Goal: Task Accomplishment & Management: Complete application form

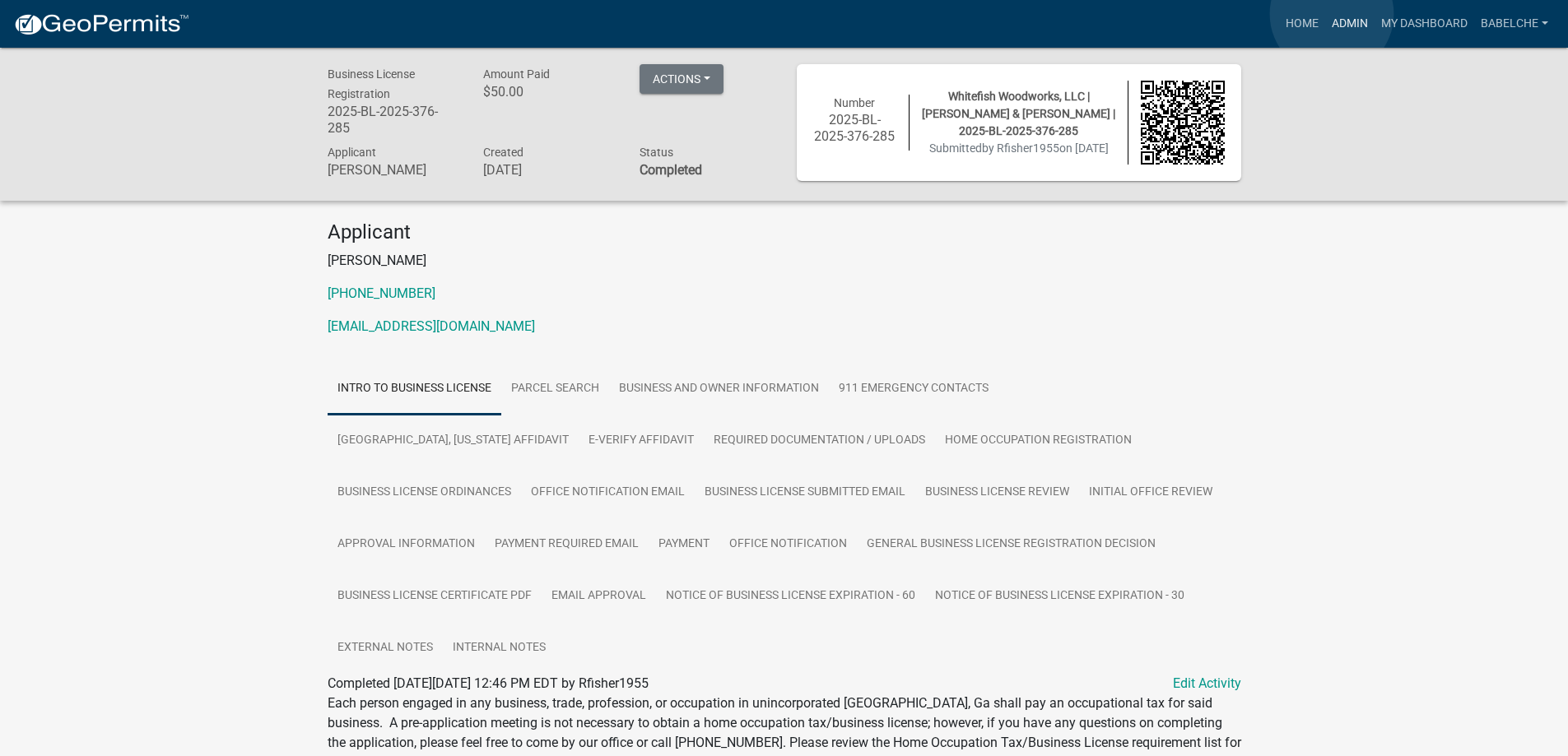
click at [1332, 14] on link "Admin" at bounding box center [1350, 24] width 49 height 31
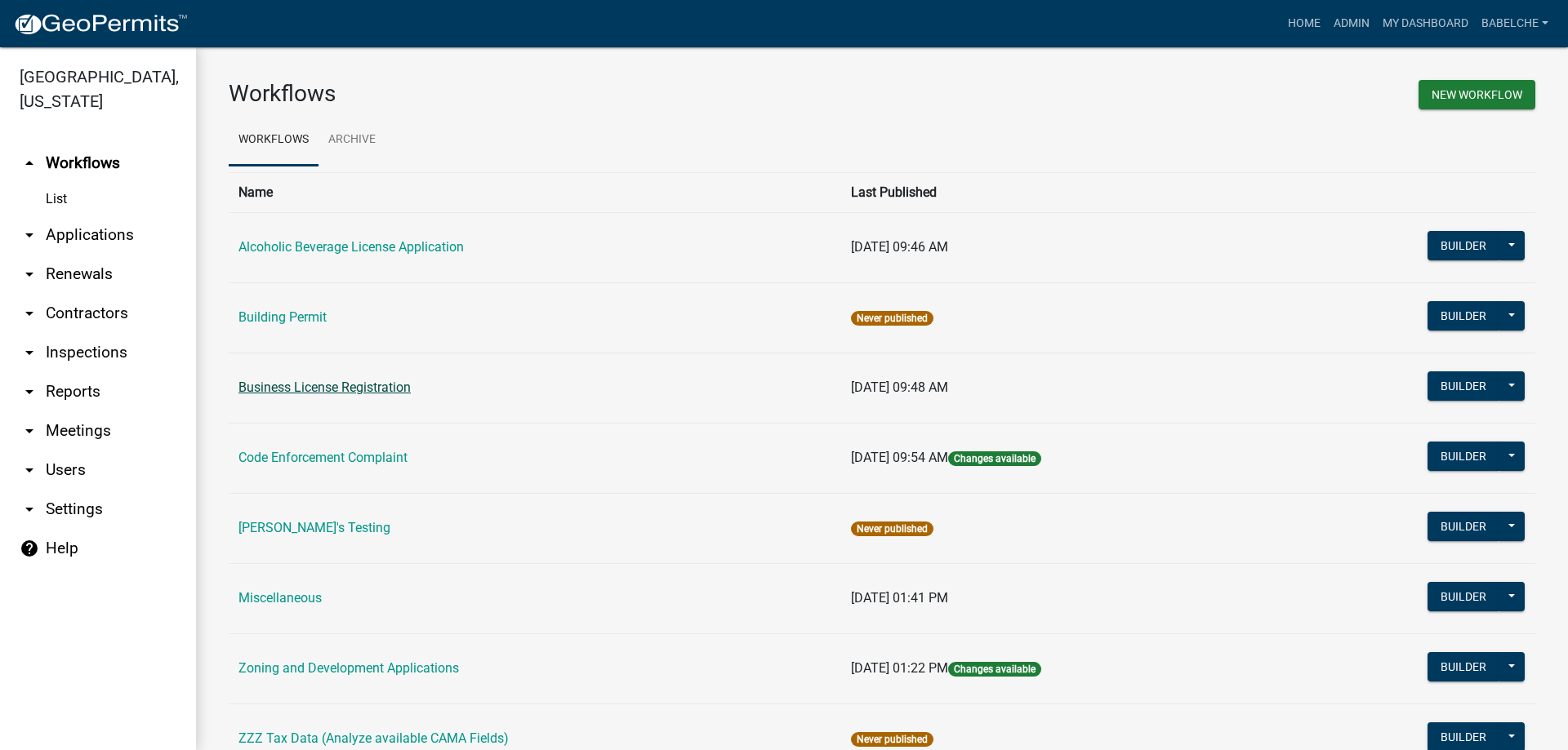
click at [357, 389] on link "Business License Registration" at bounding box center [325, 388] width 172 height 16
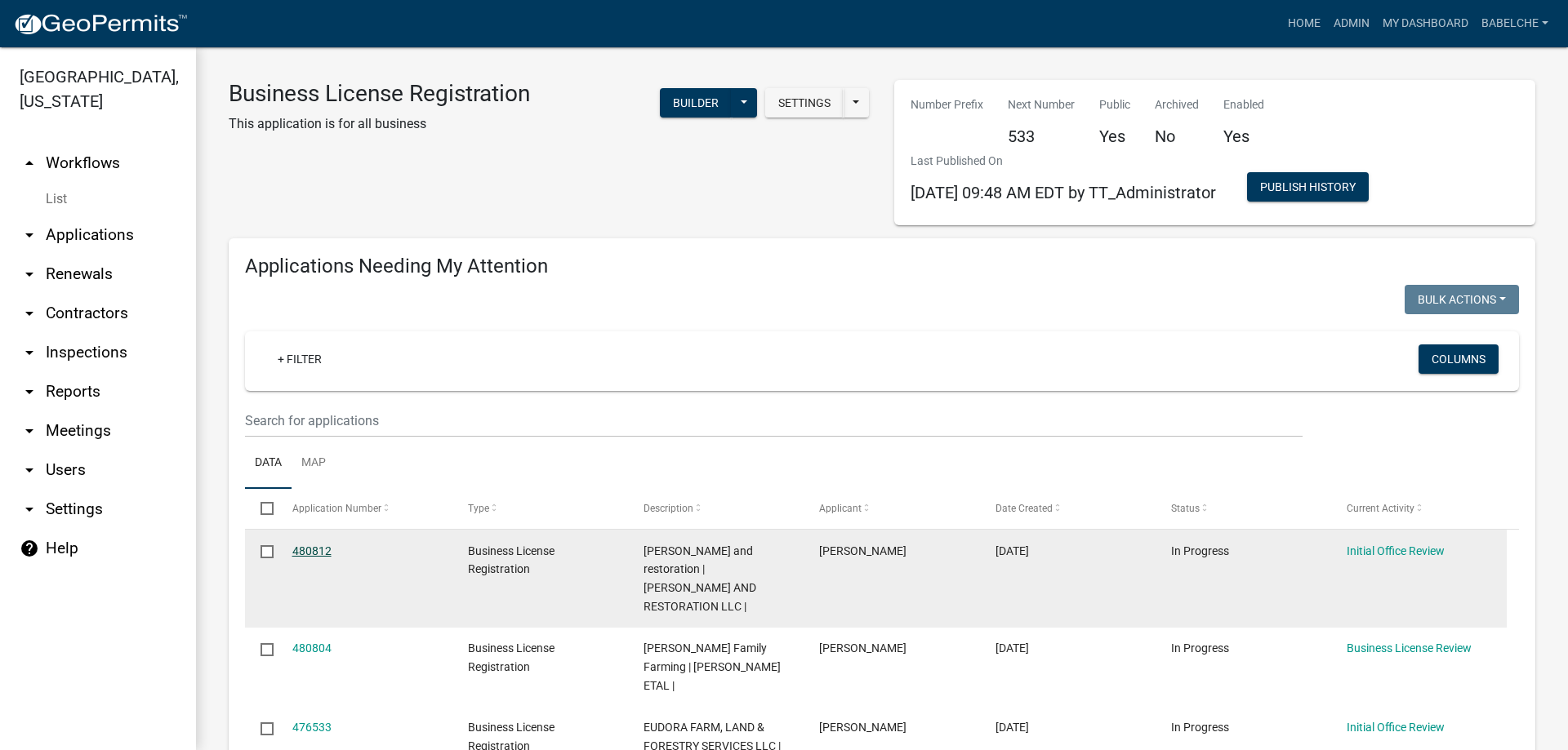
click at [309, 544] on link "480812" at bounding box center [312, 550] width 39 height 13
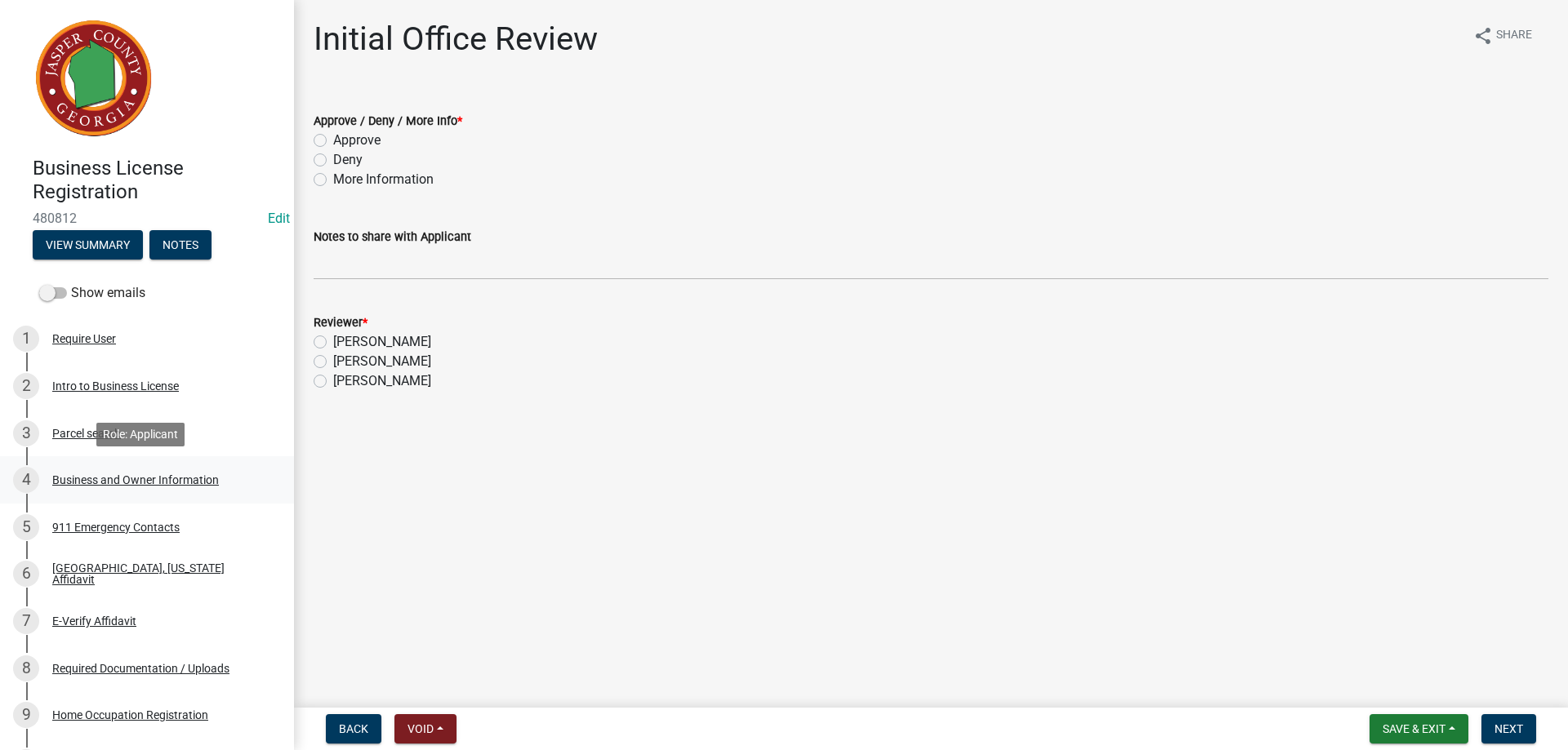
click at [134, 476] on div "Business and Owner Information" at bounding box center [135, 480] width 167 height 12
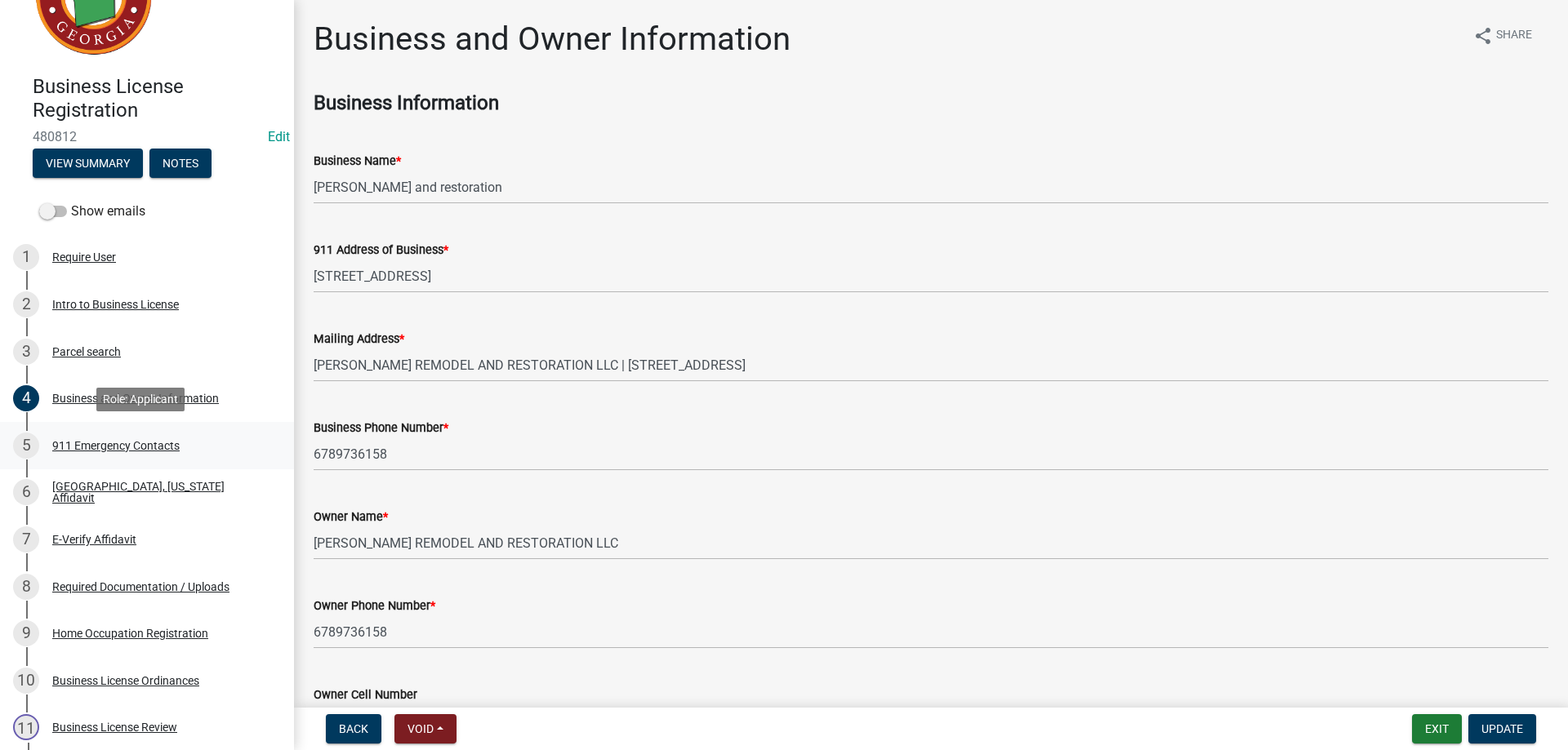
scroll to position [164, 0]
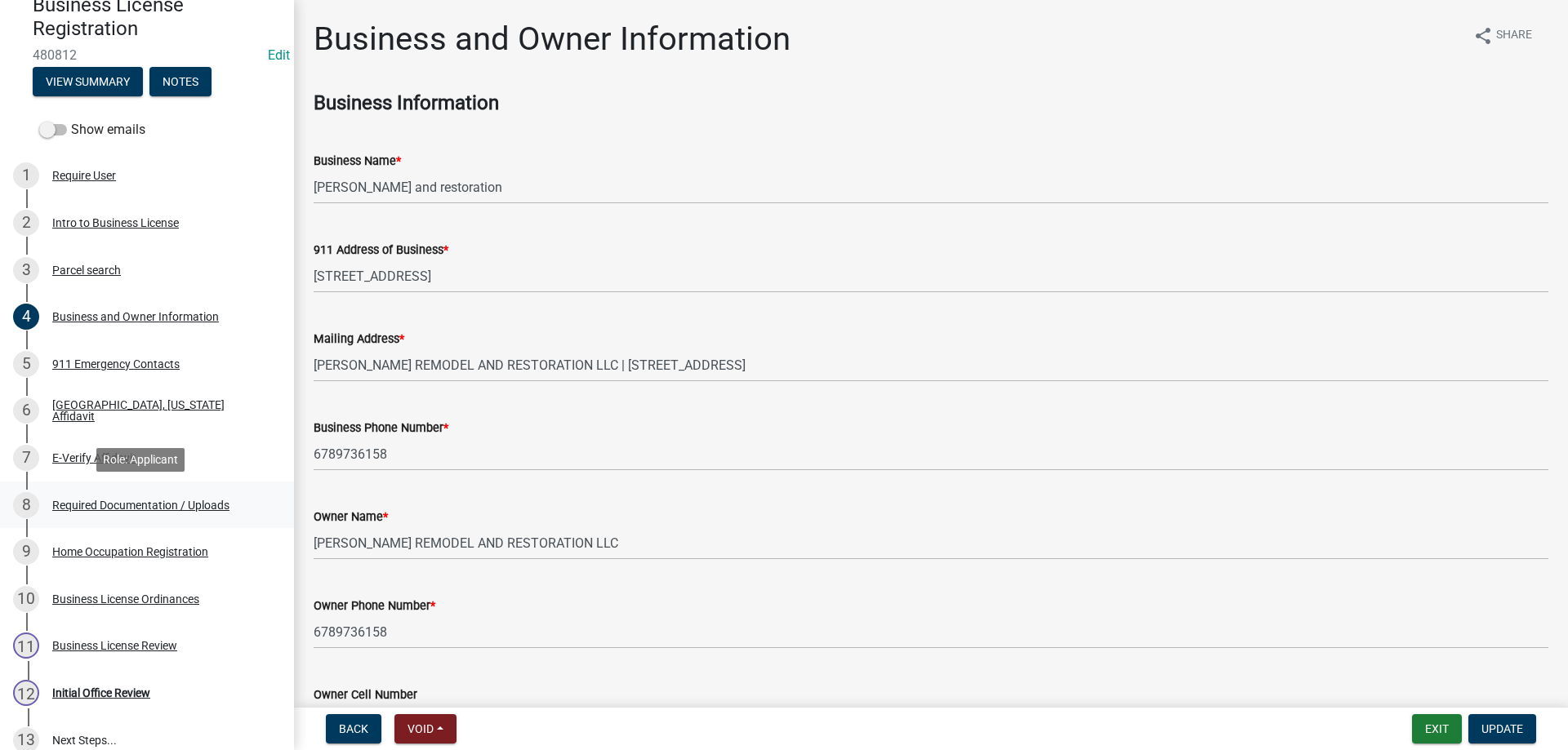
click at [193, 510] on div "Required Documentation / Uploads" at bounding box center [141, 506] width 177 height 12
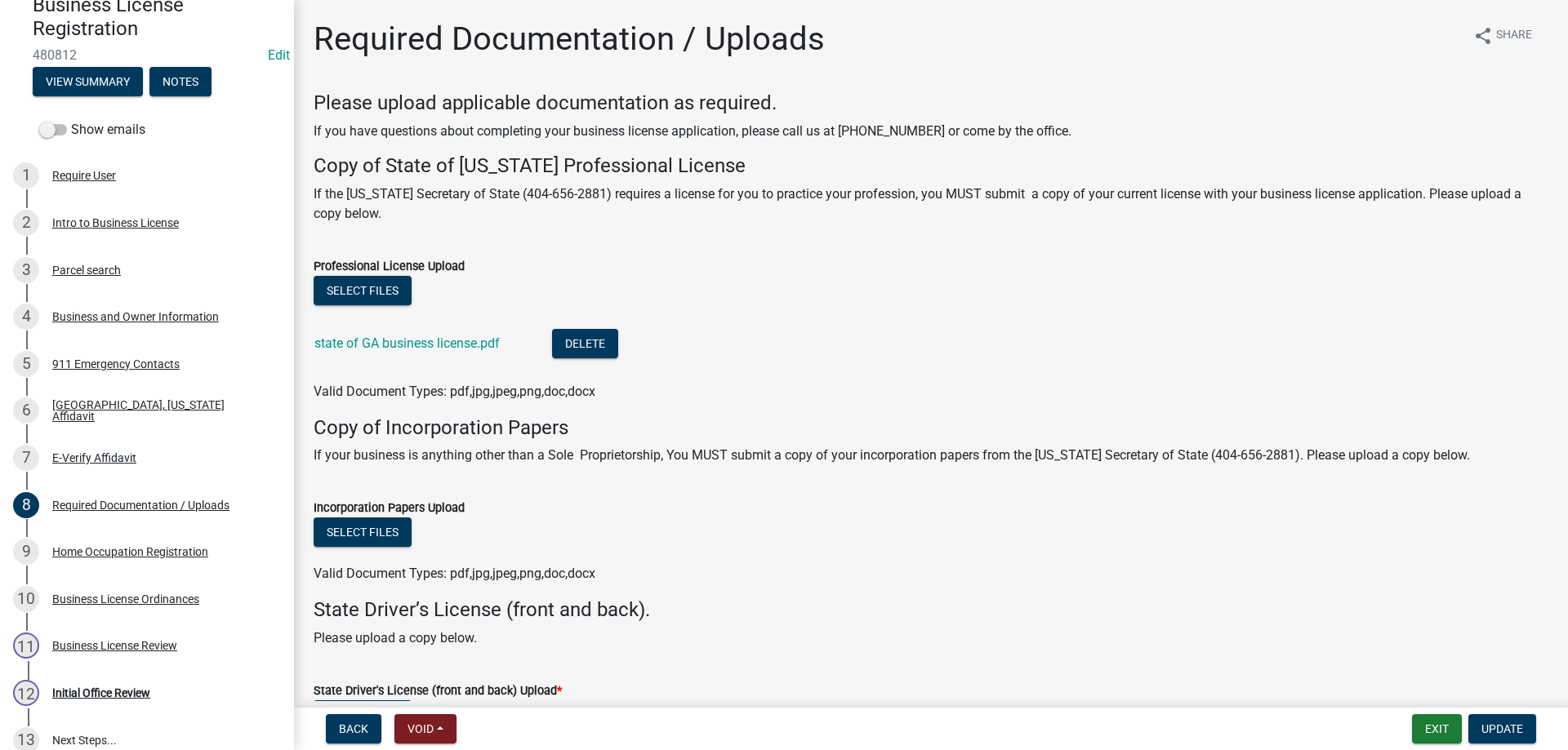
click at [472, 351] on div "state of GA business license.pdf" at bounding box center [420, 346] width 211 height 33
click at [472, 345] on link "state of GA business license.pdf" at bounding box center [407, 343] width 185 height 16
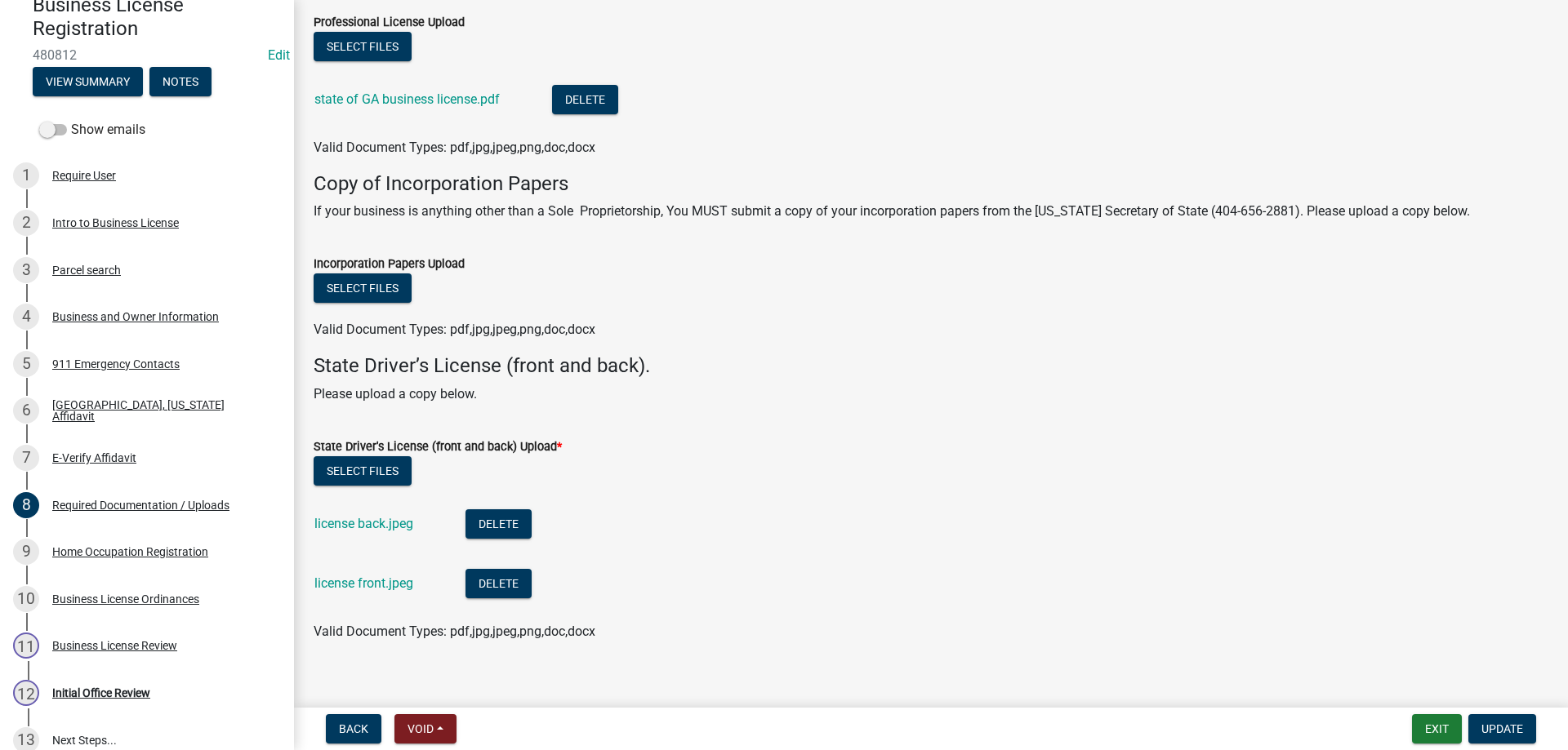
scroll to position [244, 0]
click at [375, 586] on link "license front.jpeg" at bounding box center [363, 582] width 98 height 16
click at [149, 317] on div "Business and Owner Information" at bounding box center [135, 317] width 167 height 12
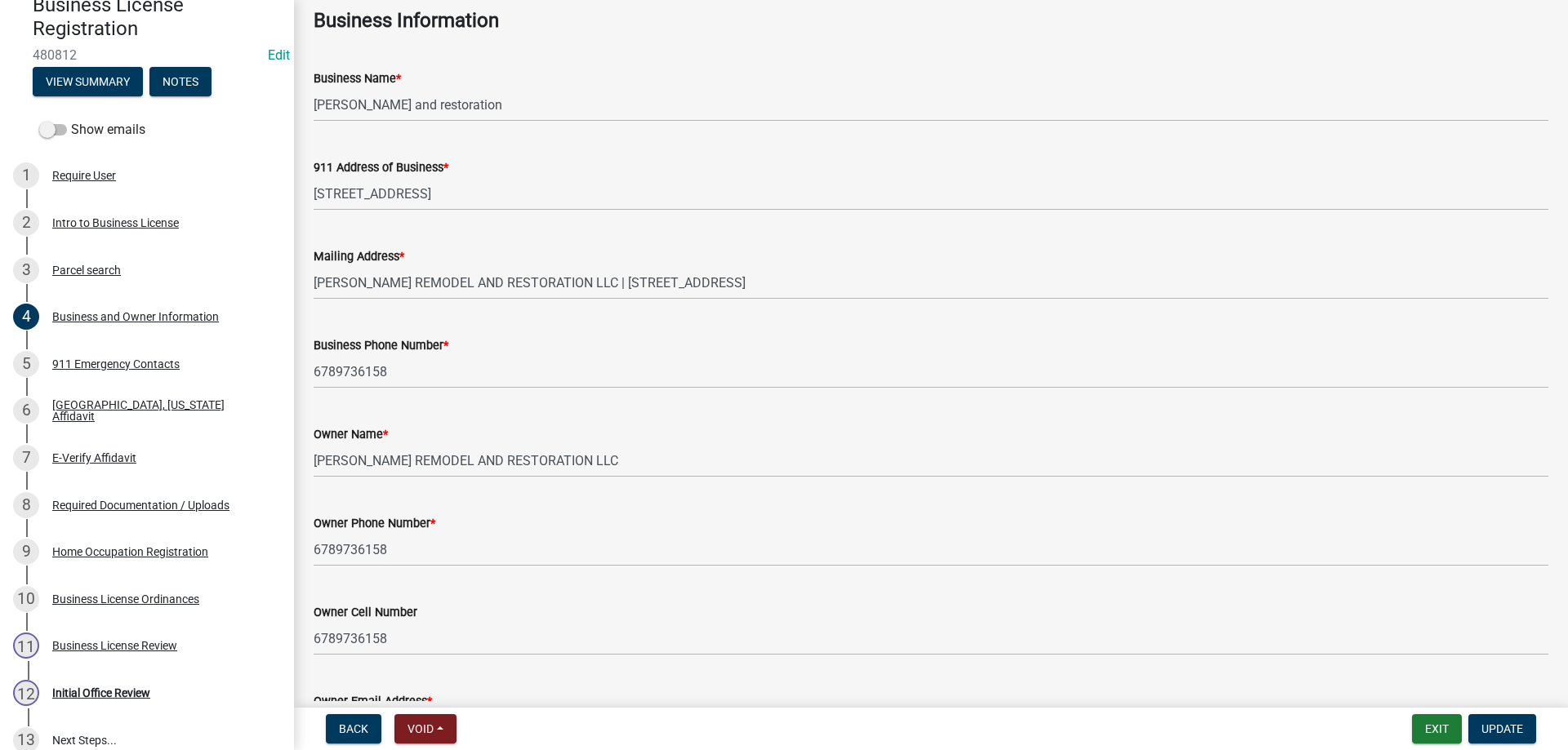
scroll to position [82, 0]
click at [216, 500] on div "Required Documentation / Uploads" at bounding box center [141, 506] width 177 height 12
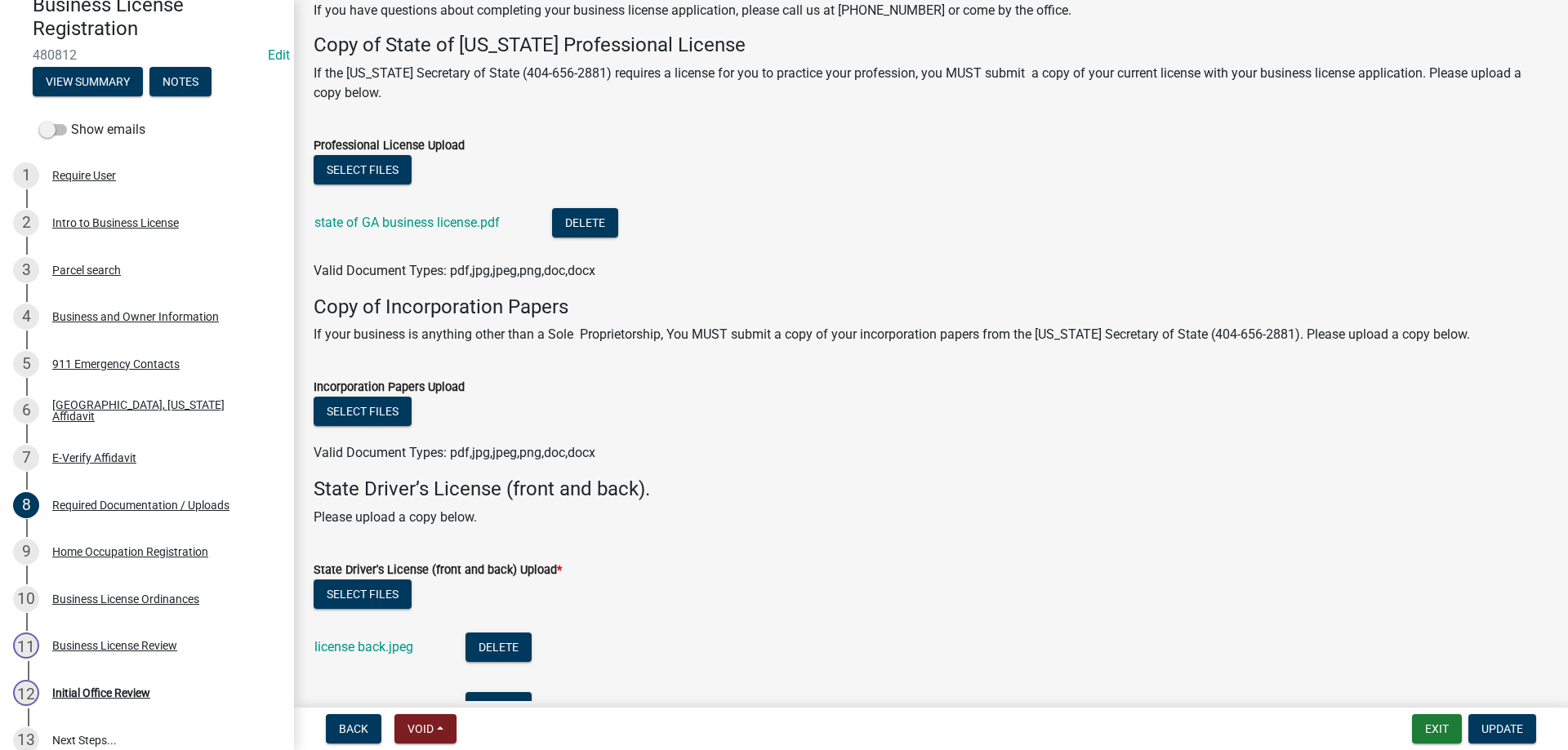
scroll to position [164, 0]
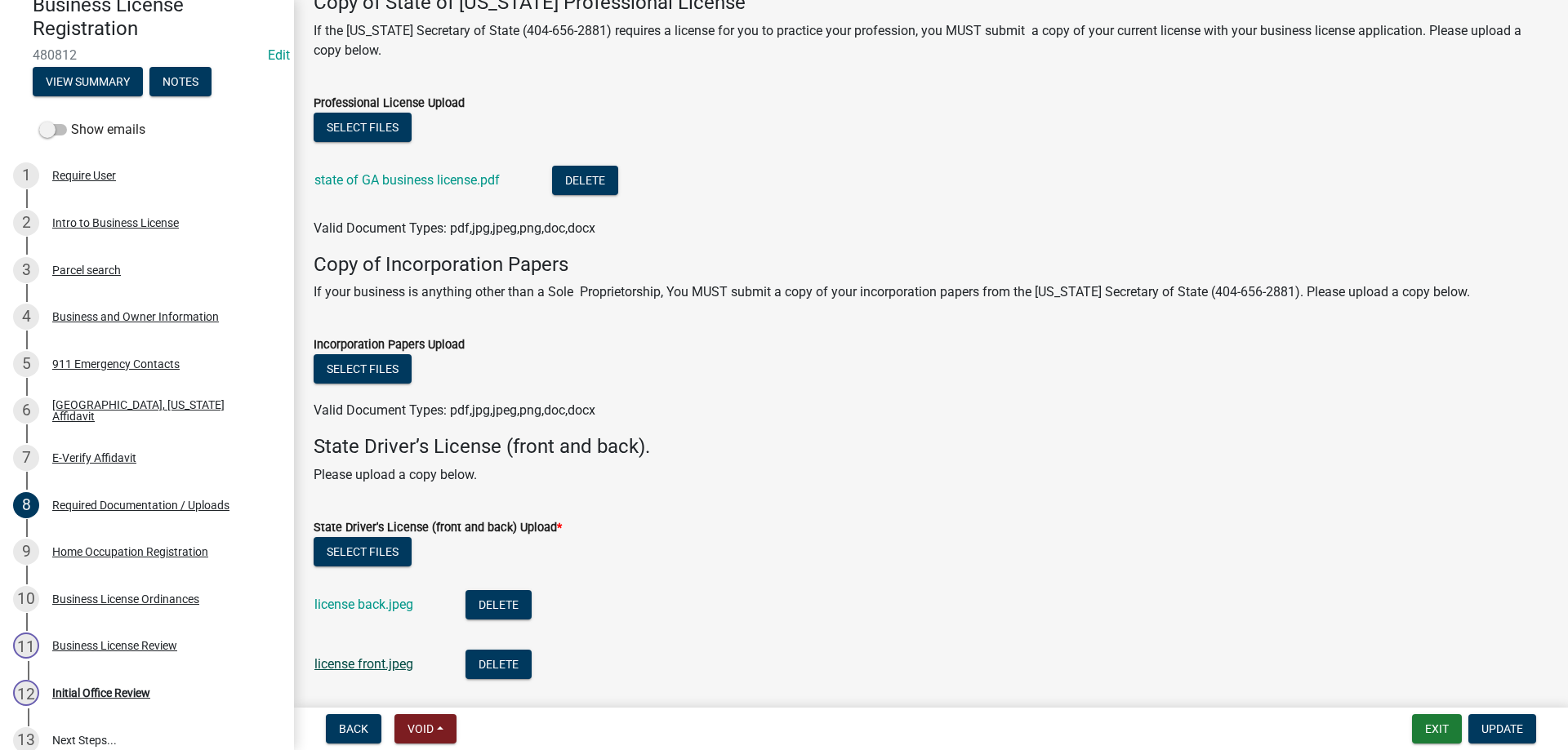
click at [396, 662] on link "license front.jpeg" at bounding box center [363, 664] width 98 height 16
click at [121, 315] on div "Business and Owner Information" at bounding box center [135, 317] width 167 height 12
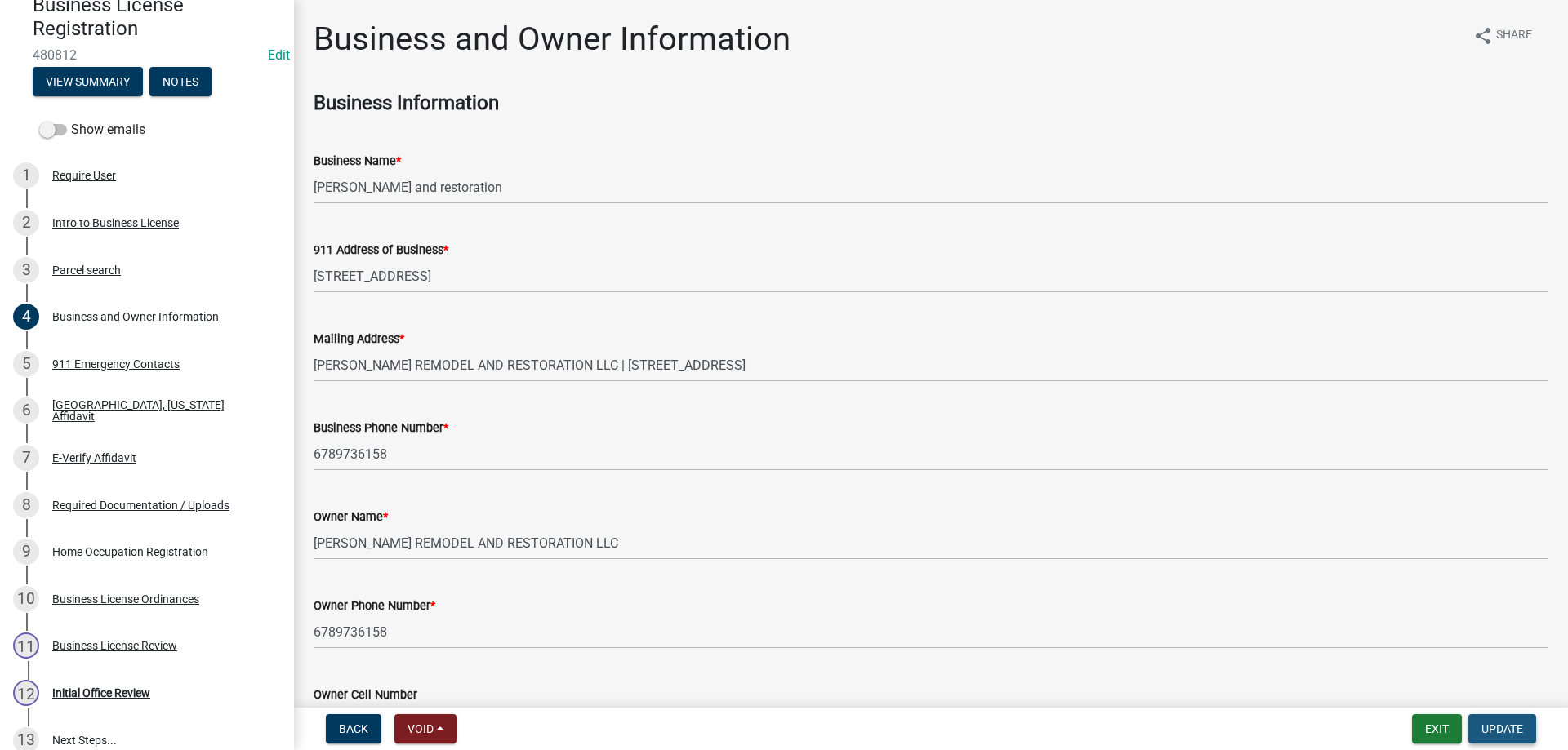
click at [1492, 724] on span "Update" at bounding box center [1502, 729] width 42 height 13
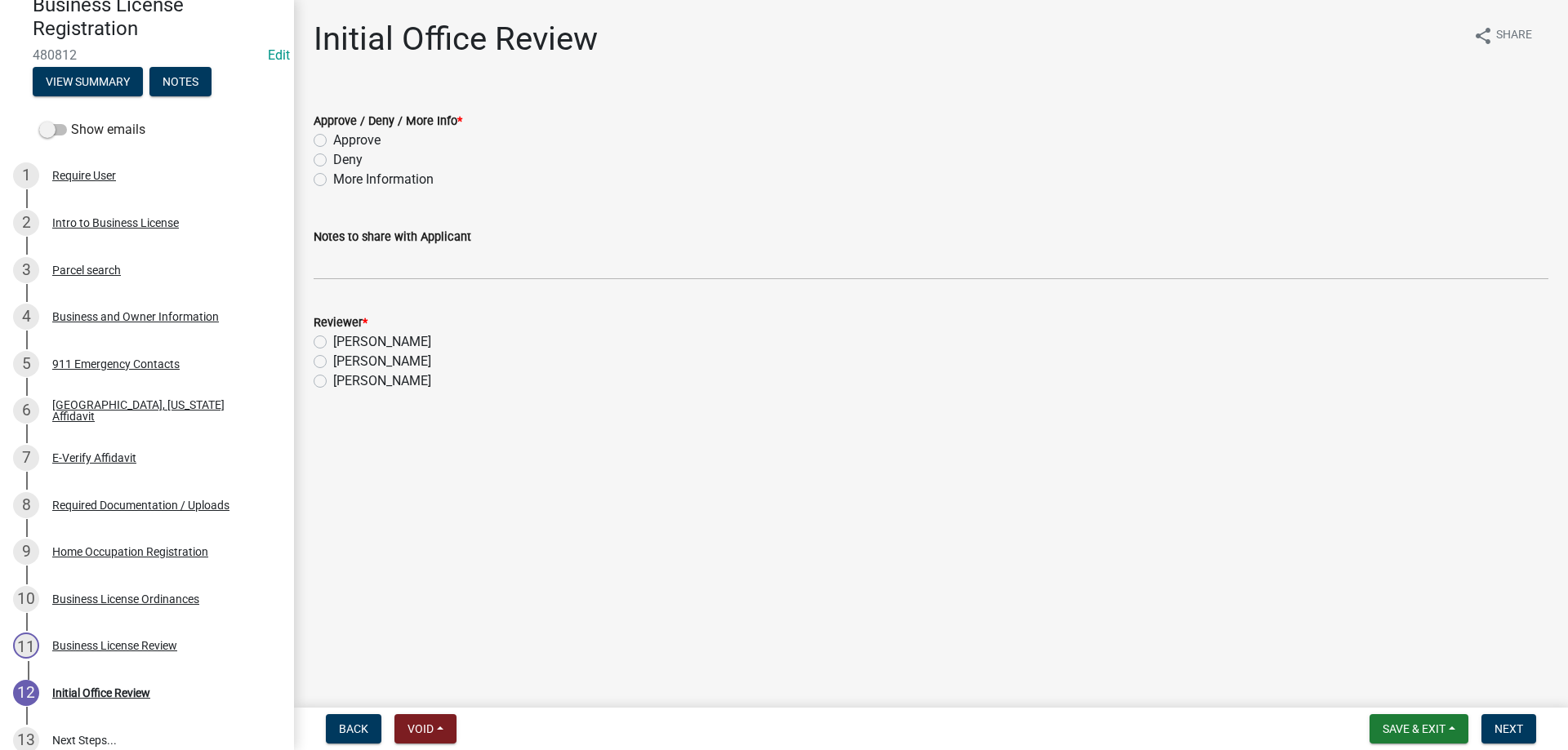
click at [333, 143] on label "Approve" at bounding box center [357, 140] width 48 height 19
click at [333, 141] on input "Approve" at bounding box center [338, 135] width 11 height 11
radio input "true"
click at [333, 357] on label "Beverly Hardeman" at bounding box center [382, 361] width 98 height 19
click at [333, 357] on input "Beverly Hardeman" at bounding box center [338, 356] width 11 height 11
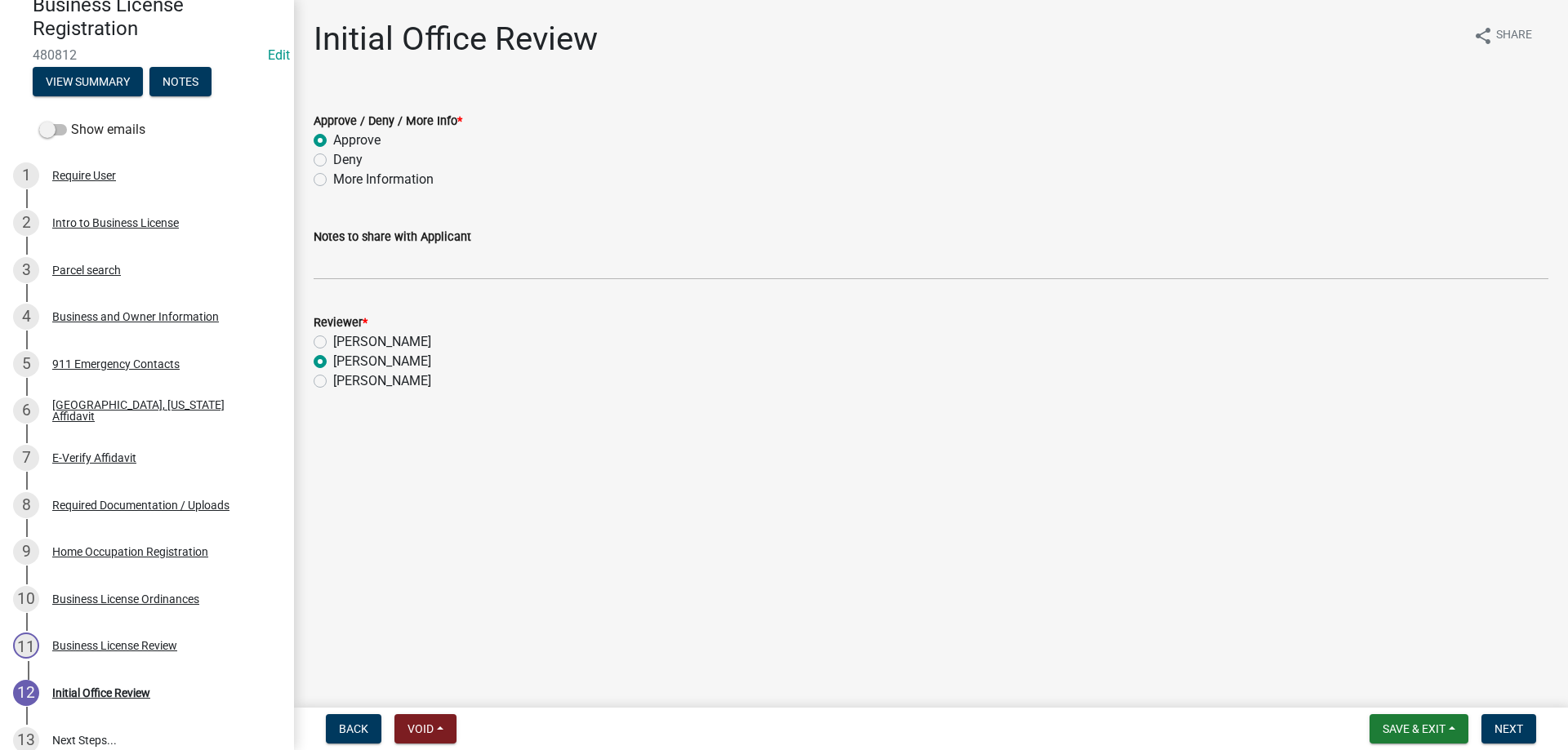
radio input "true"
click at [1487, 718] on button "Next" at bounding box center [1509, 729] width 55 height 29
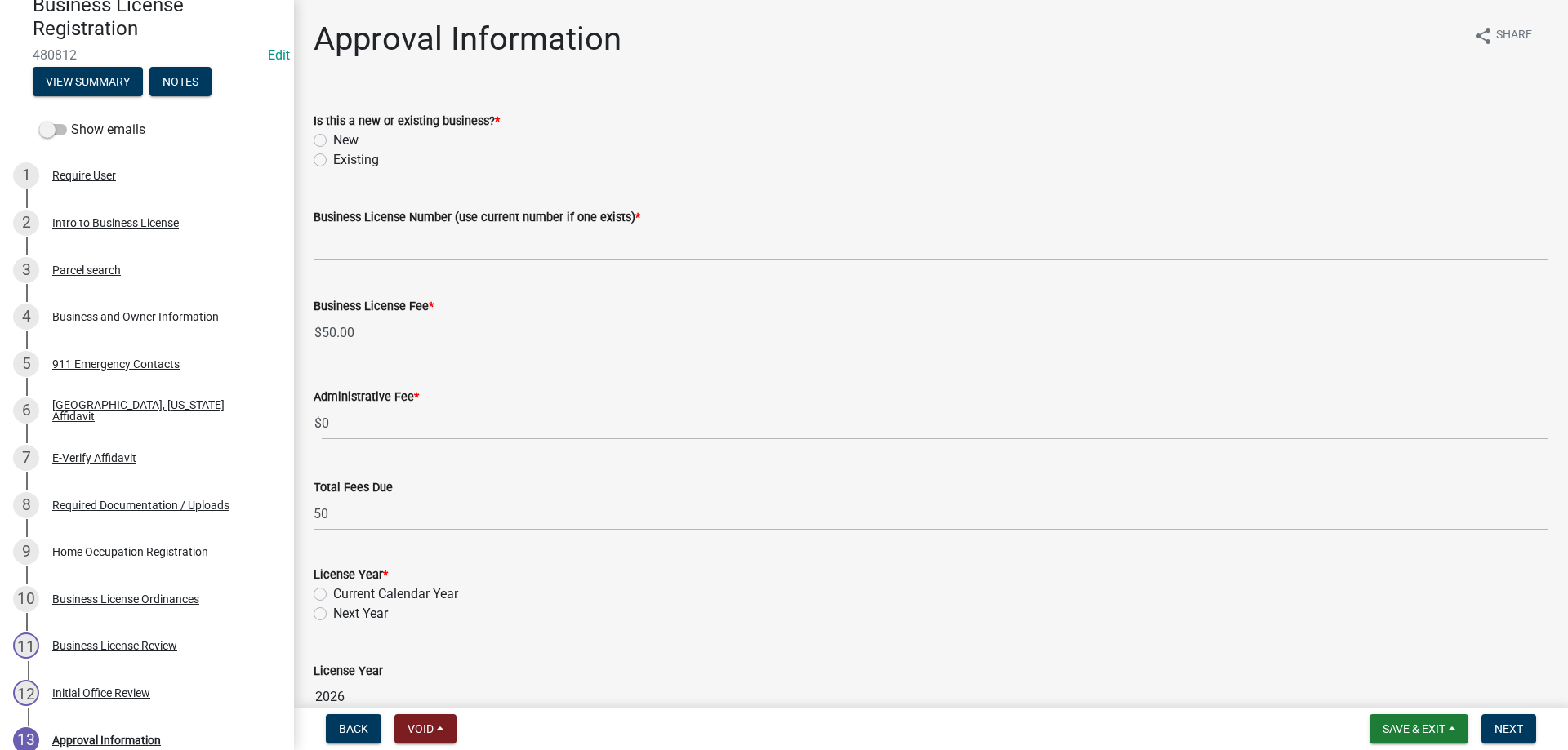
click at [333, 140] on label "New" at bounding box center [346, 140] width 25 height 19
click at [333, 140] on input "New" at bounding box center [338, 135] width 11 height 11
radio input "true"
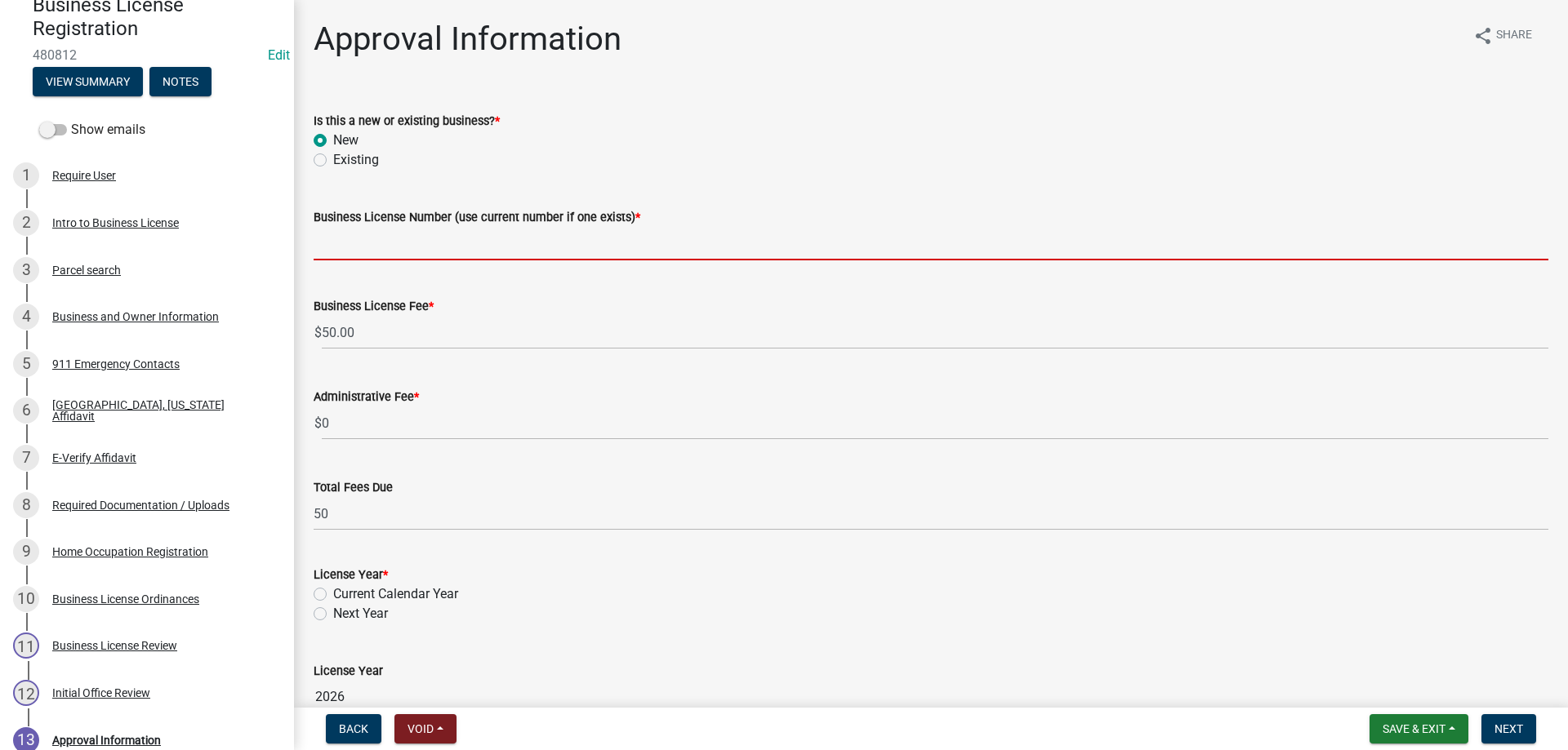
click at [356, 240] on input "Business License Number (use current number if one exists) *" at bounding box center [931, 244] width 1235 height 33
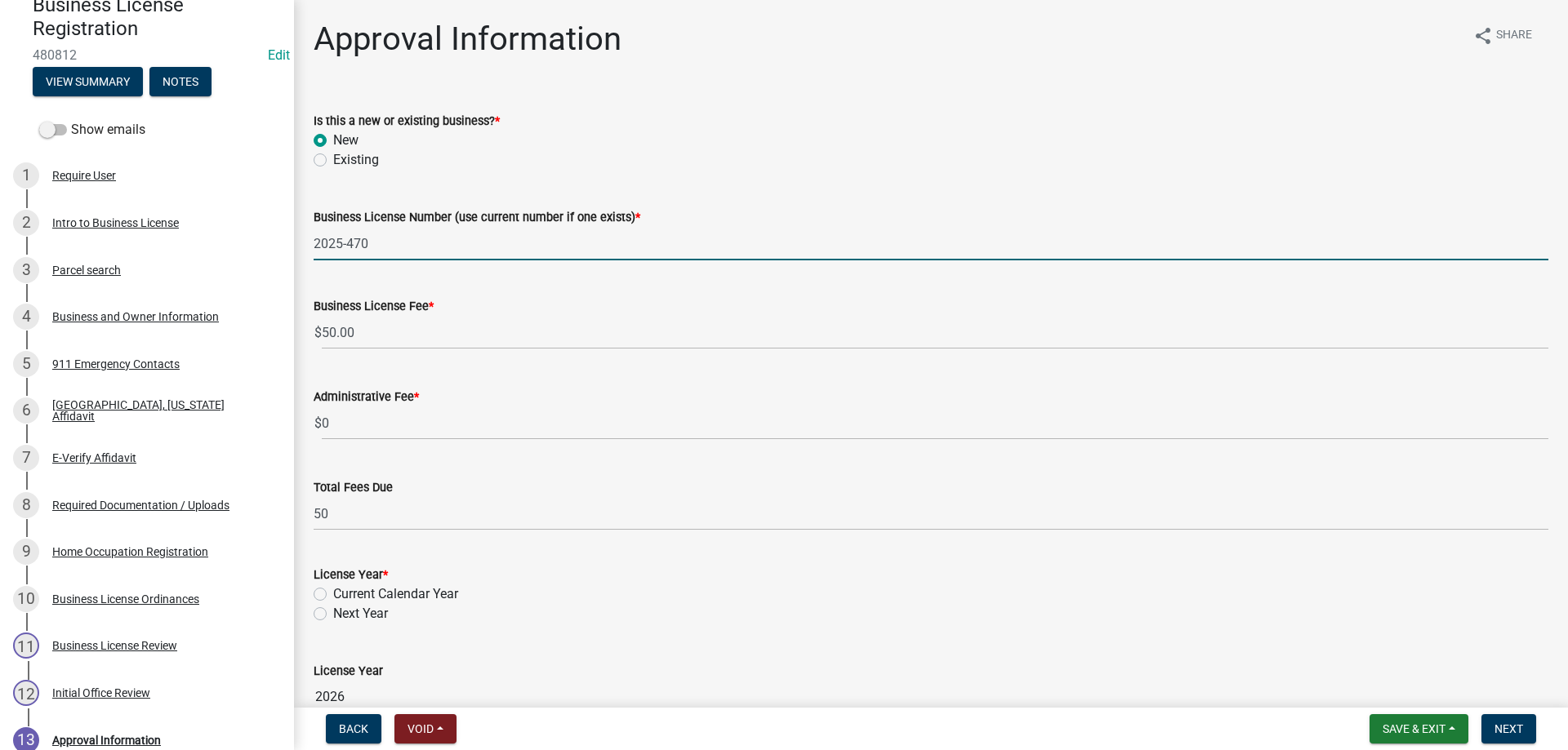
type input "2025-470"
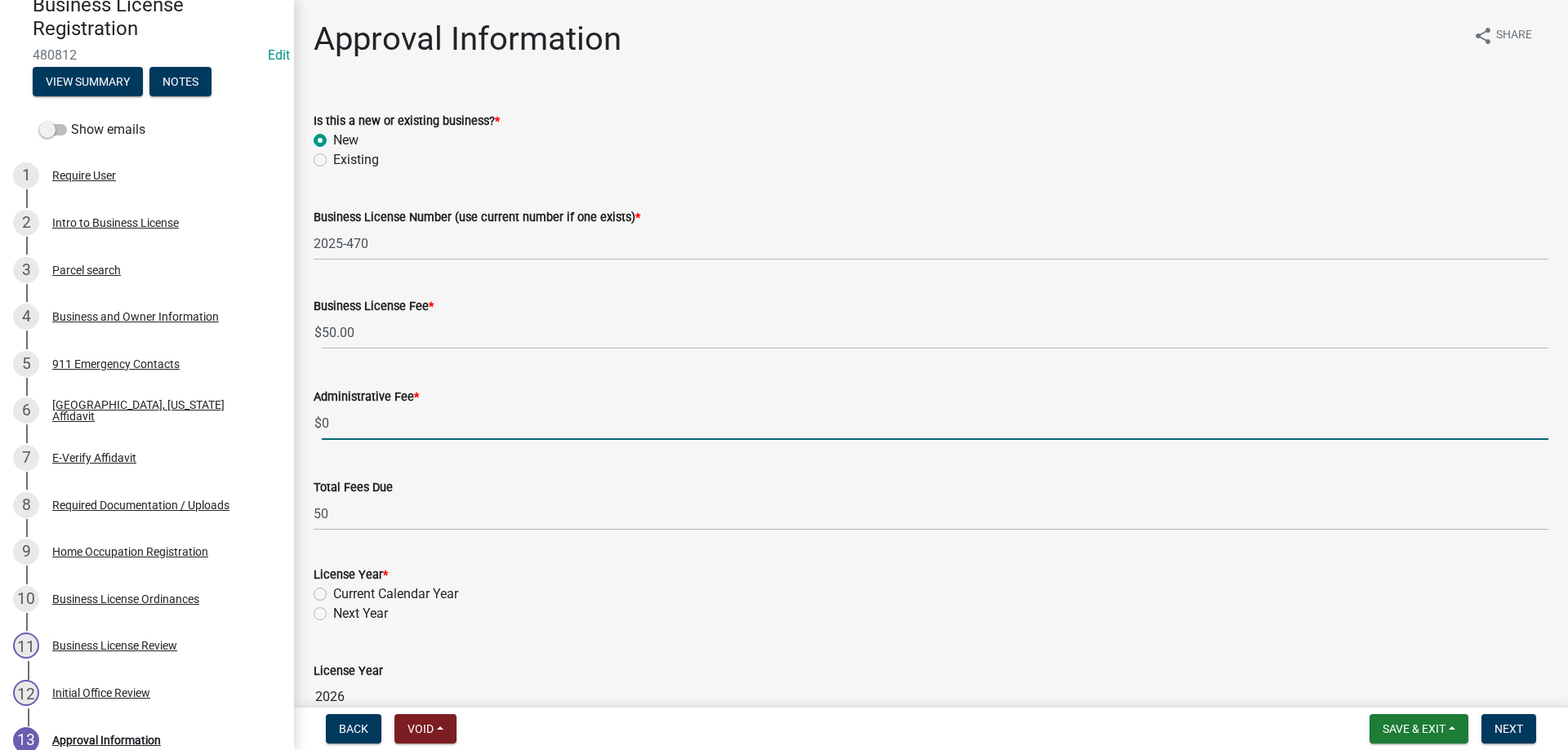
click at [351, 418] on input "0" at bounding box center [935, 423] width 1227 height 33
type input "20"
click at [325, 595] on wm-data-entity-input-list "Is this a new or existing business? * New Existing Business License Number (use…" at bounding box center [931, 512] width 1235 height 843
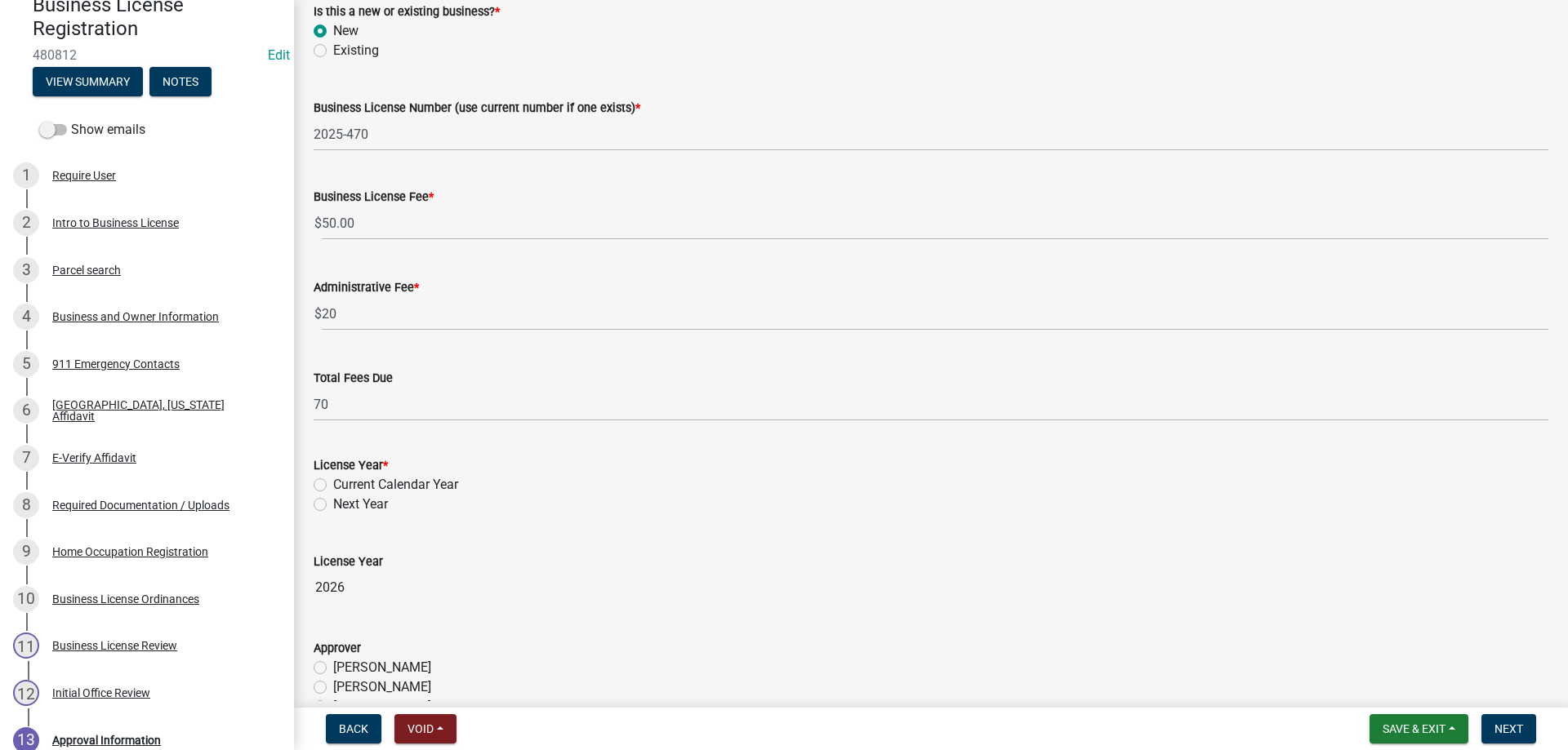
scroll to position [164, 0]
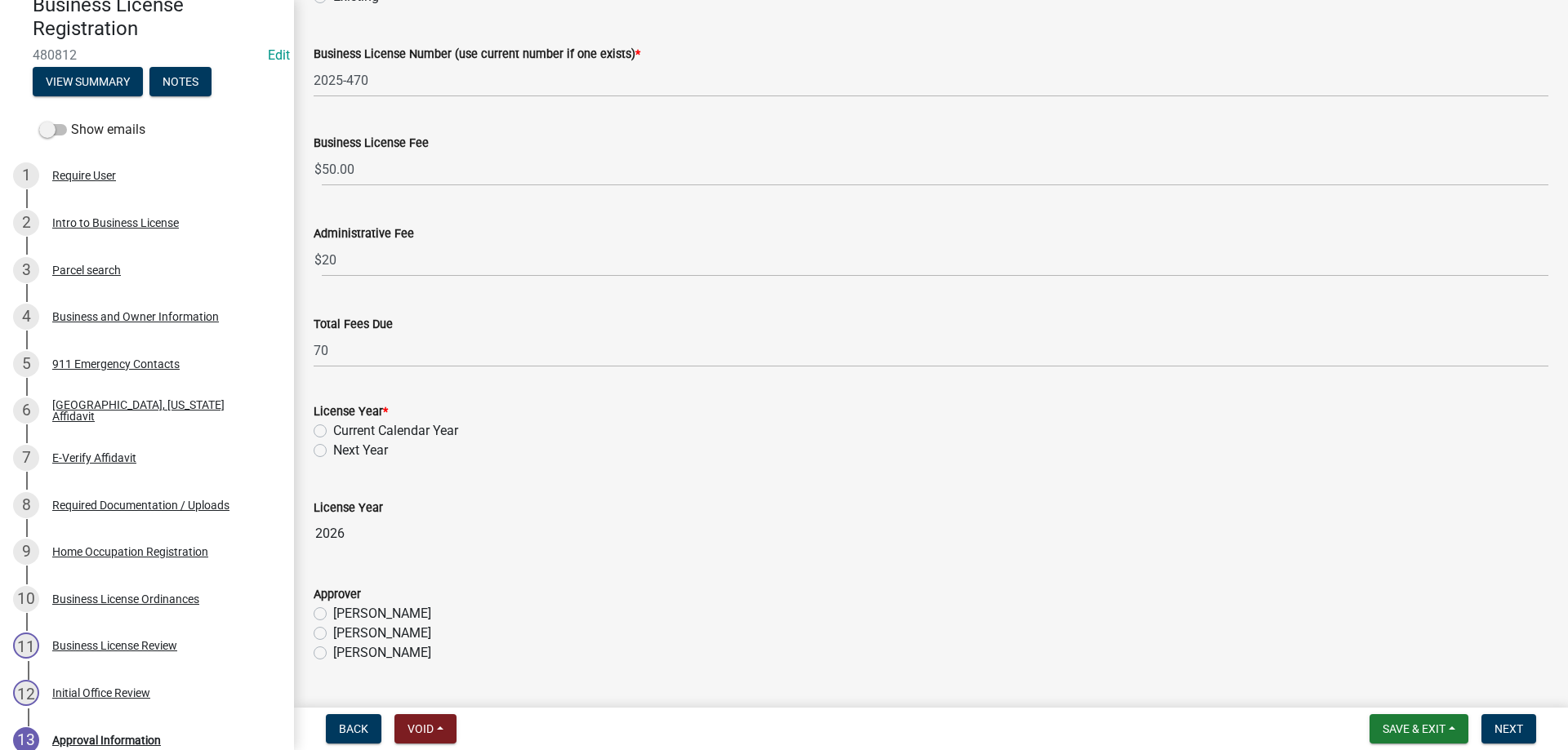
click at [333, 429] on label "Current Calendar Year" at bounding box center [396, 431] width 125 height 19
click at [333, 429] on input "Current Calendar Year" at bounding box center [338, 426] width 11 height 11
radio input "true"
click at [333, 632] on label "Beverly Hardeman" at bounding box center [382, 633] width 98 height 19
click at [333, 632] on input "Beverly Hardeman" at bounding box center [338, 628] width 11 height 11
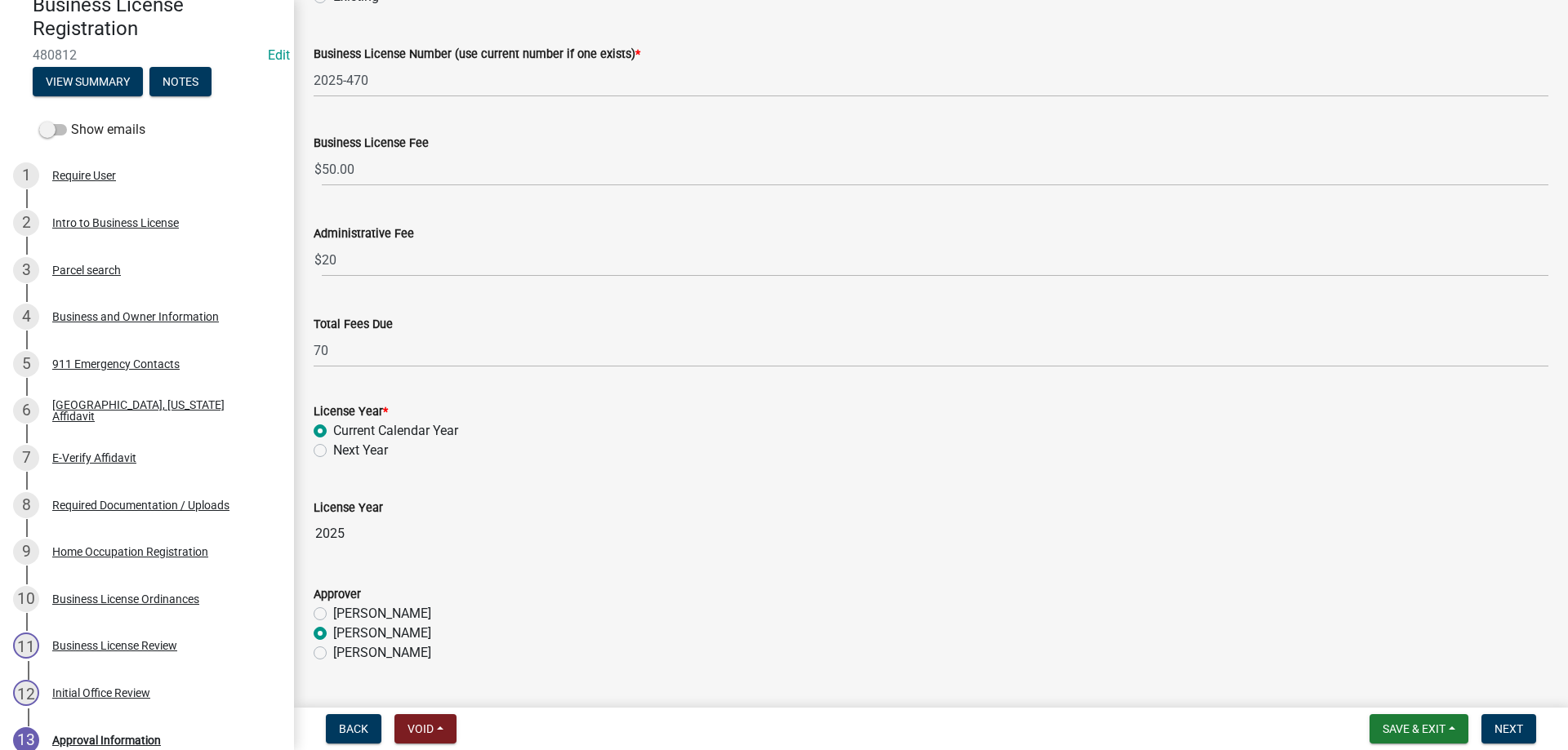
radio input "true"
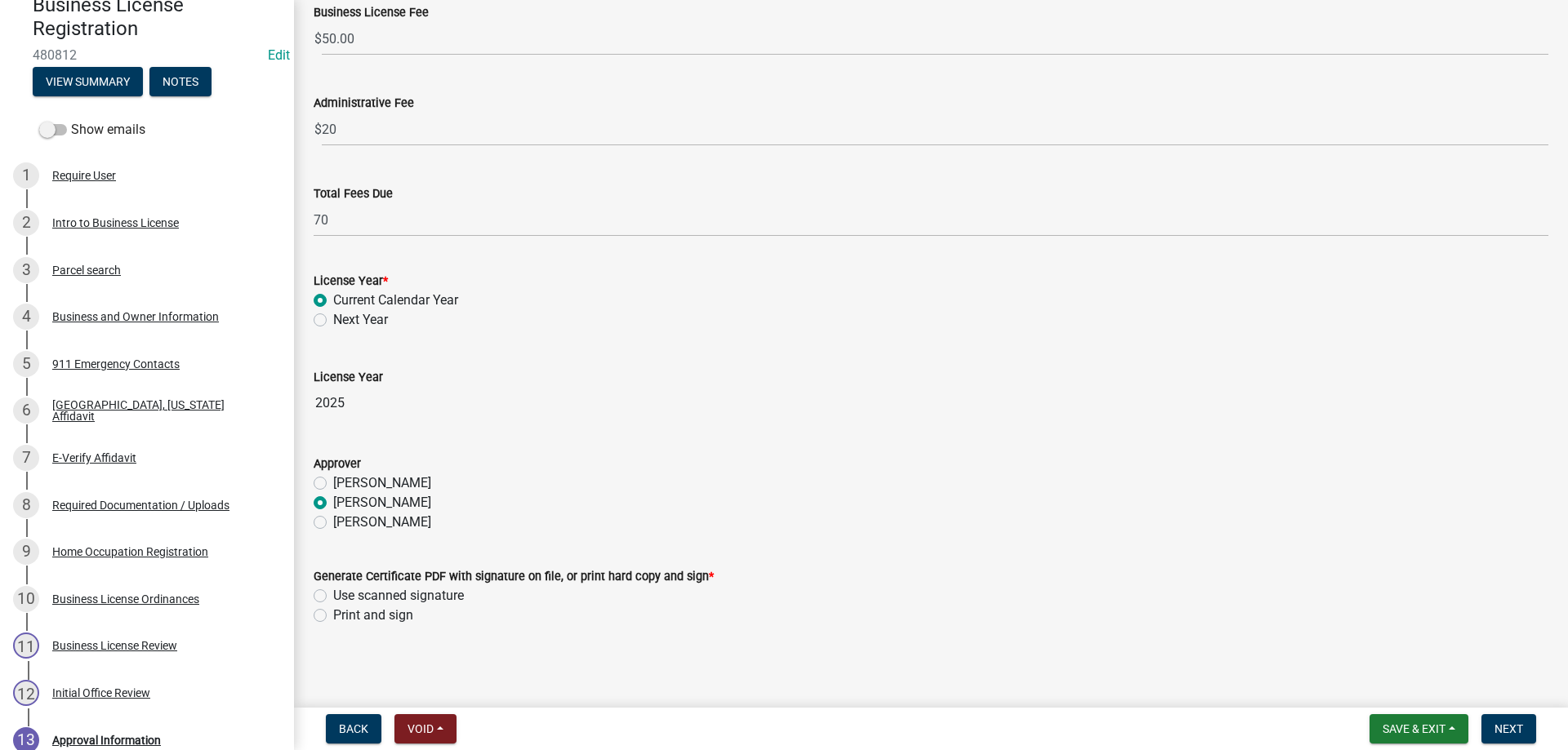
scroll to position [296, 0]
click at [333, 592] on label "Use scanned signature" at bounding box center [399, 593] width 131 height 19
click at [333, 592] on input "Use scanned signature" at bounding box center [338, 588] width 11 height 11
radio input "true"
click at [1514, 738] on button "Next" at bounding box center [1509, 729] width 55 height 29
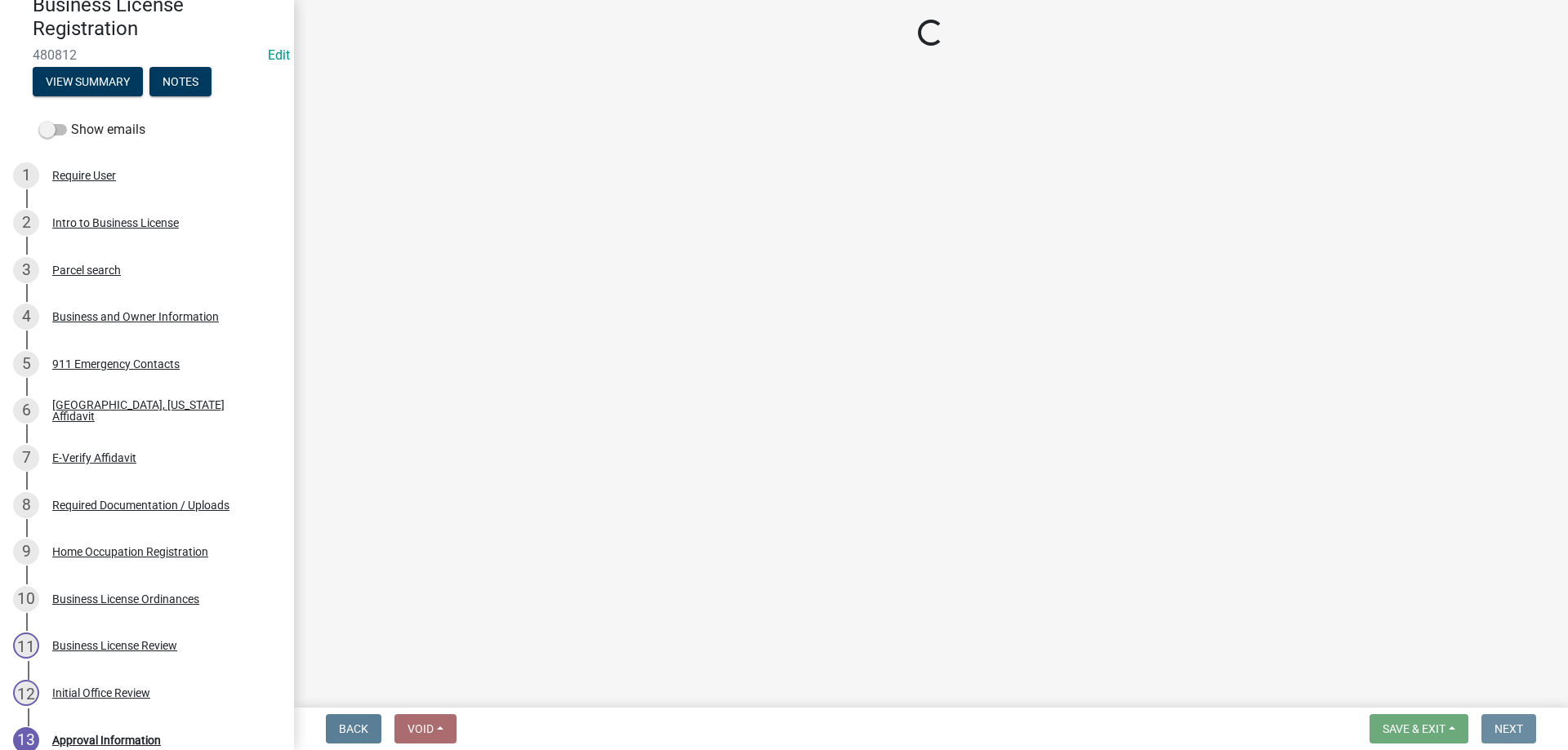
scroll to position [0, 0]
select select "3: 3"
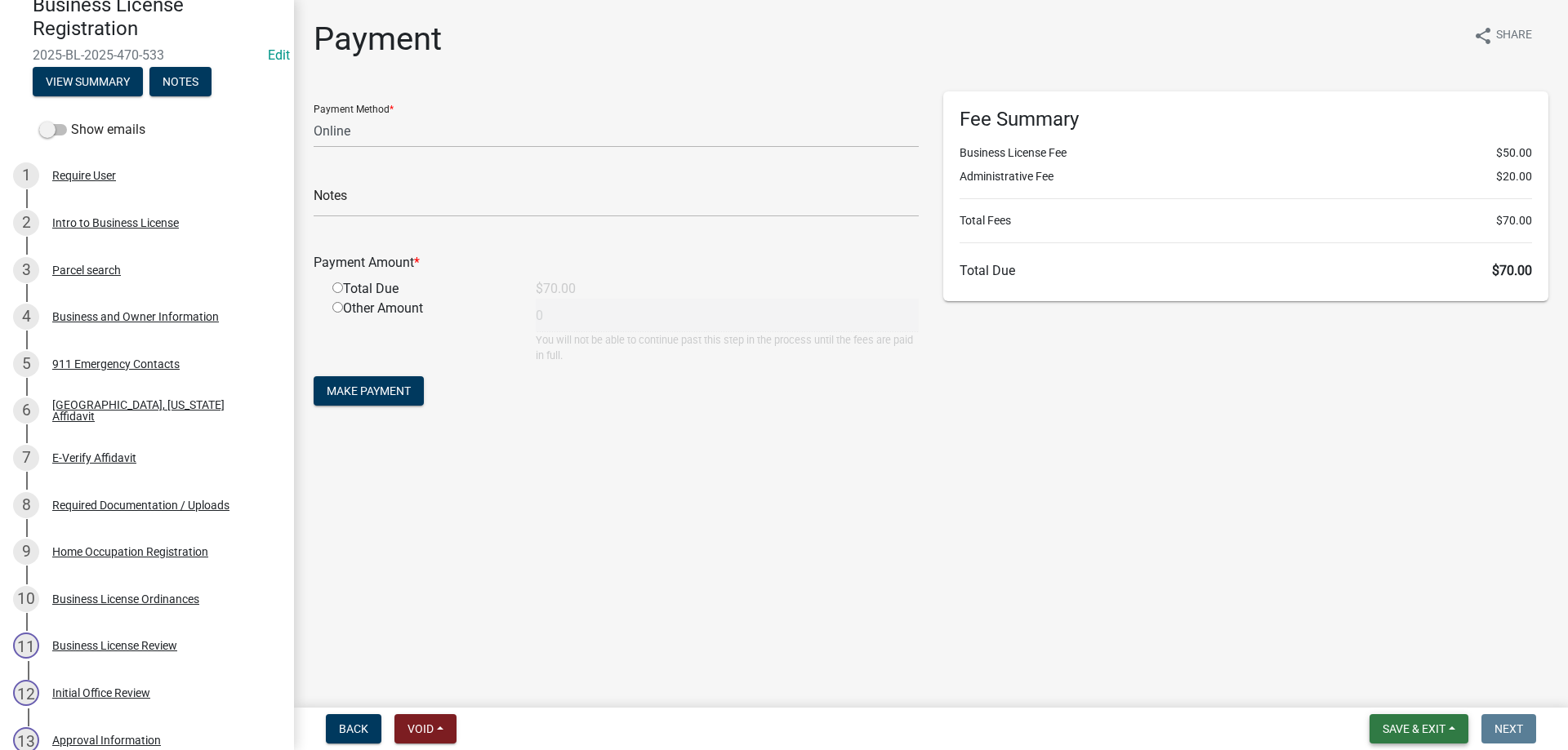
click at [1415, 718] on button "Save & Exit" at bounding box center [1418, 729] width 98 height 29
click at [1411, 688] on button "Save & Exit" at bounding box center [1403, 687] width 131 height 39
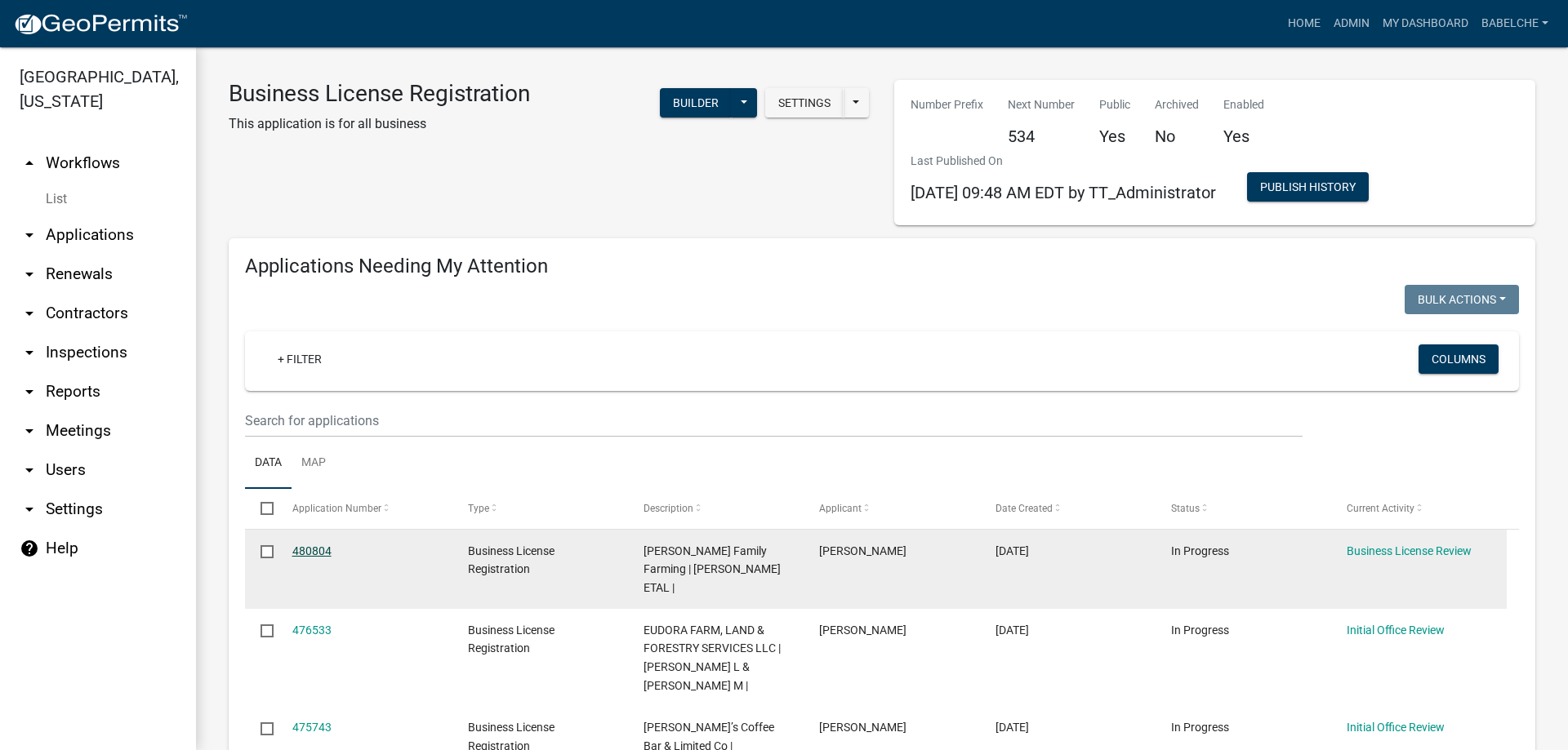
click at [309, 547] on link "480804" at bounding box center [312, 550] width 39 height 13
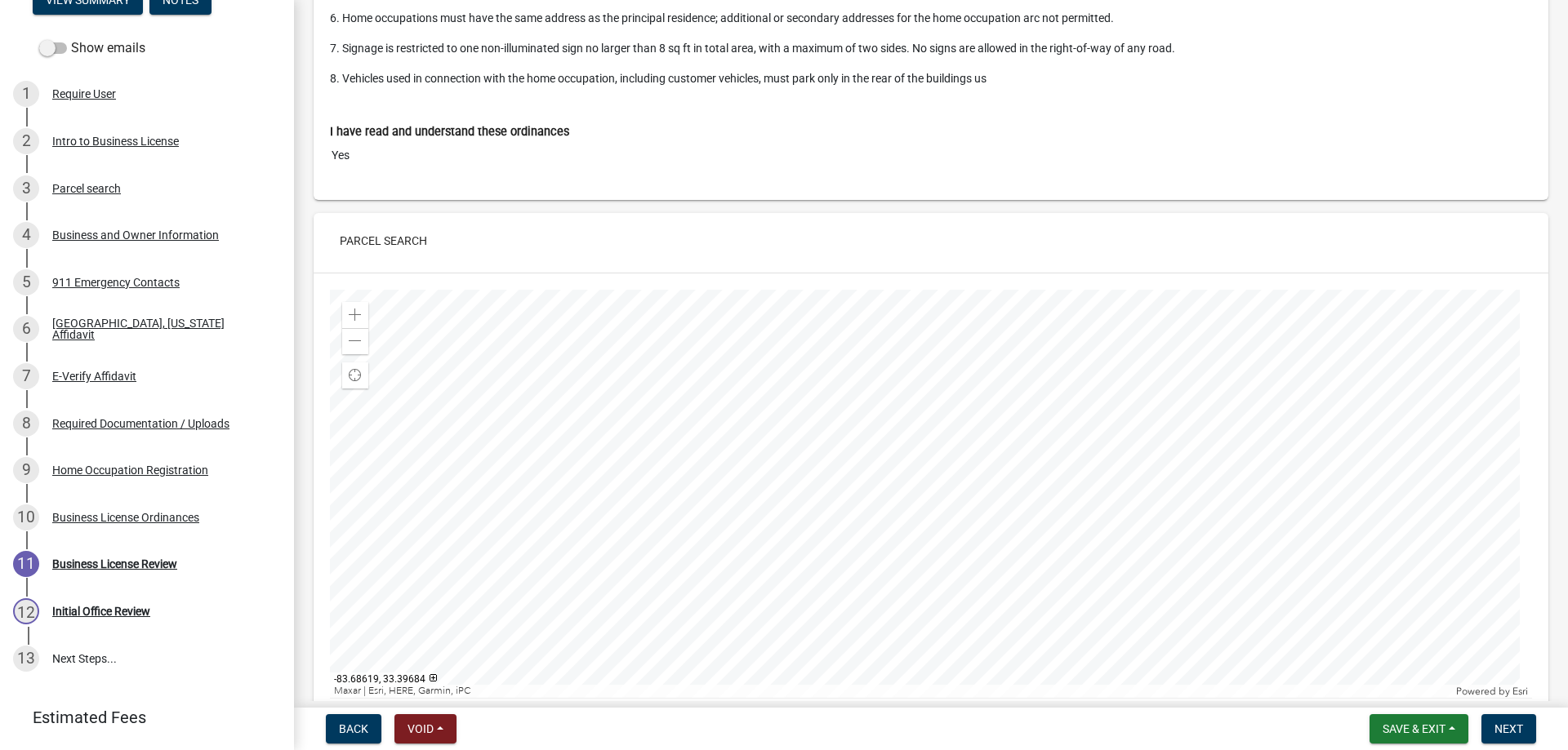
scroll to position [1388, 0]
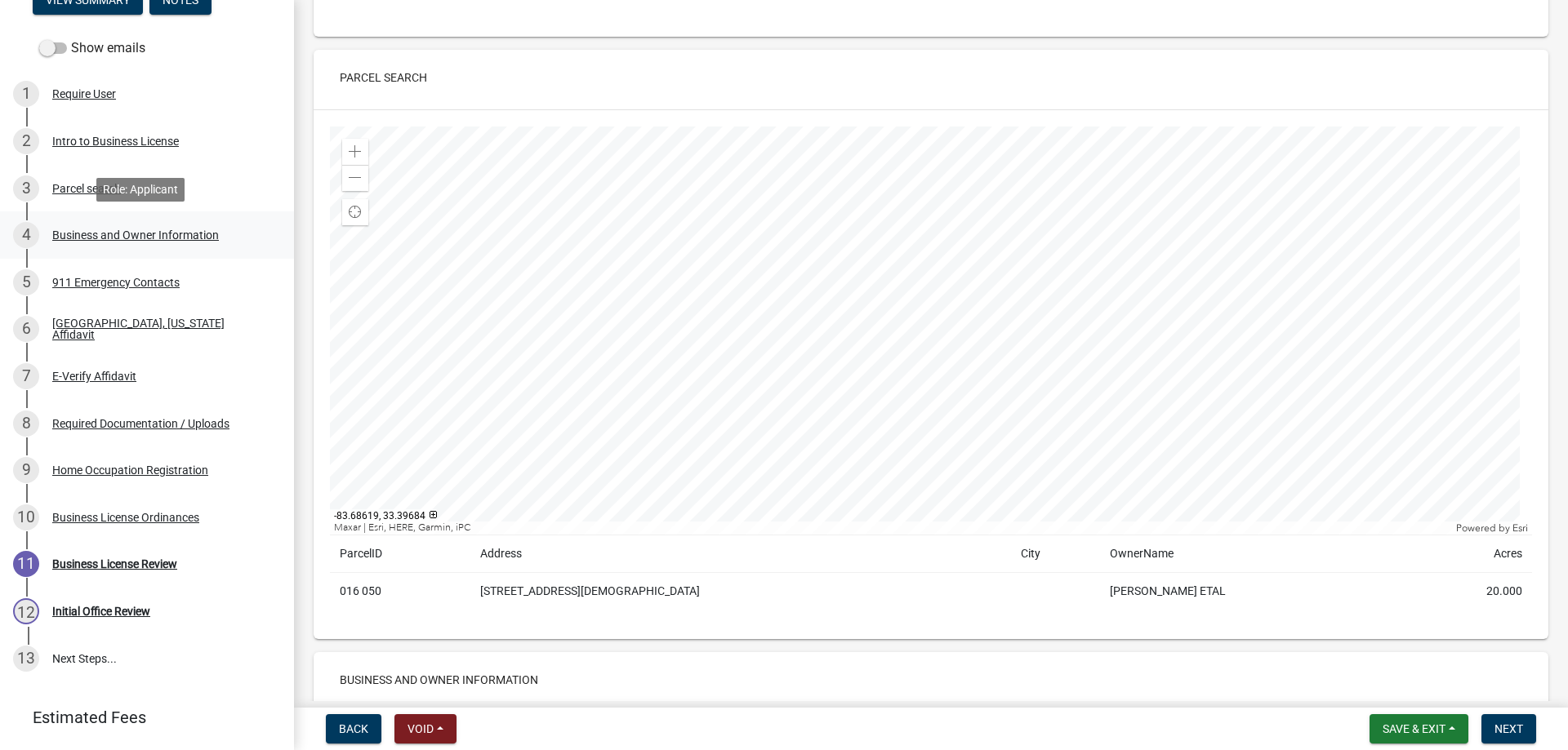
click at [150, 221] on link "4 Business and Owner Information" at bounding box center [147, 235] width 294 height 48
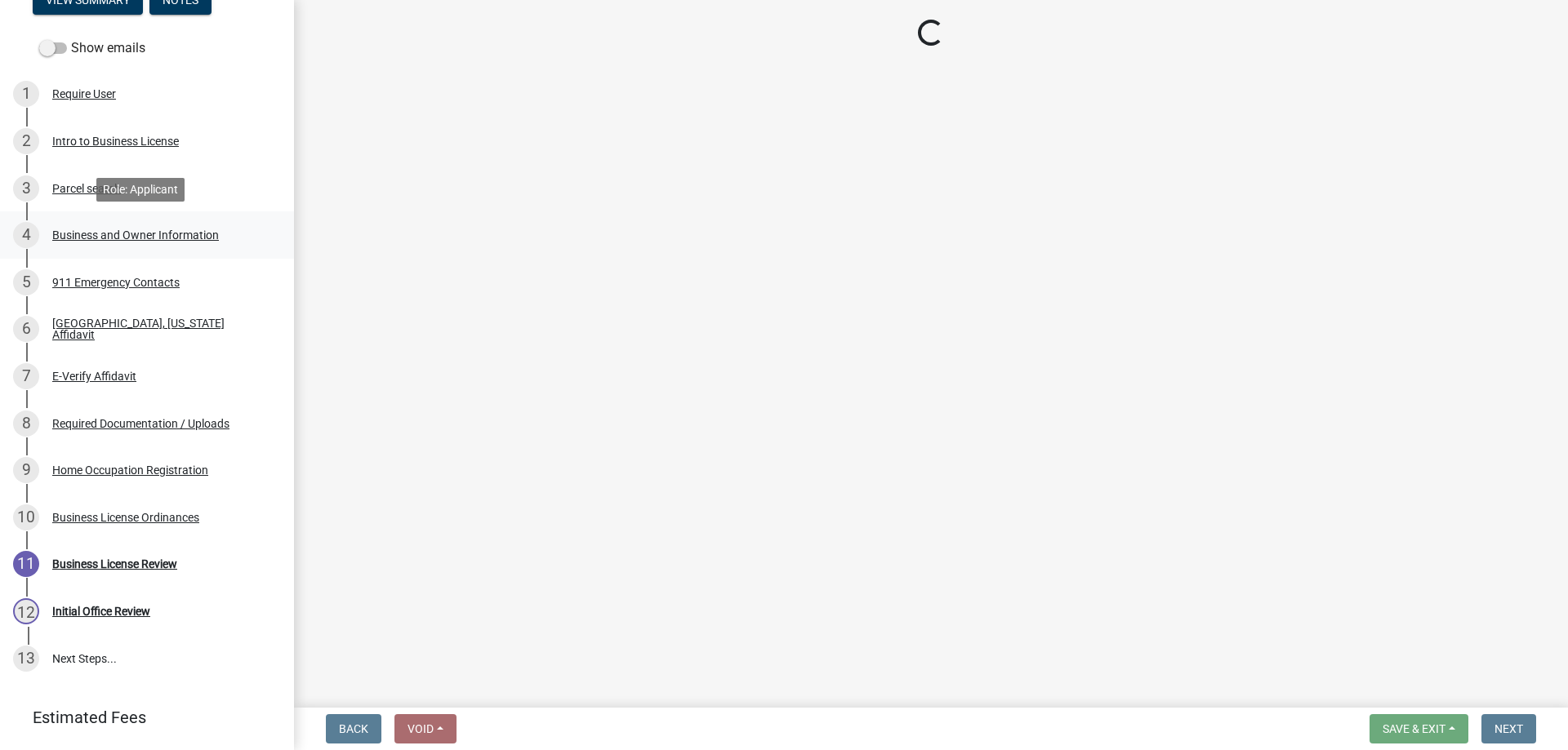
scroll to position [0, 0]
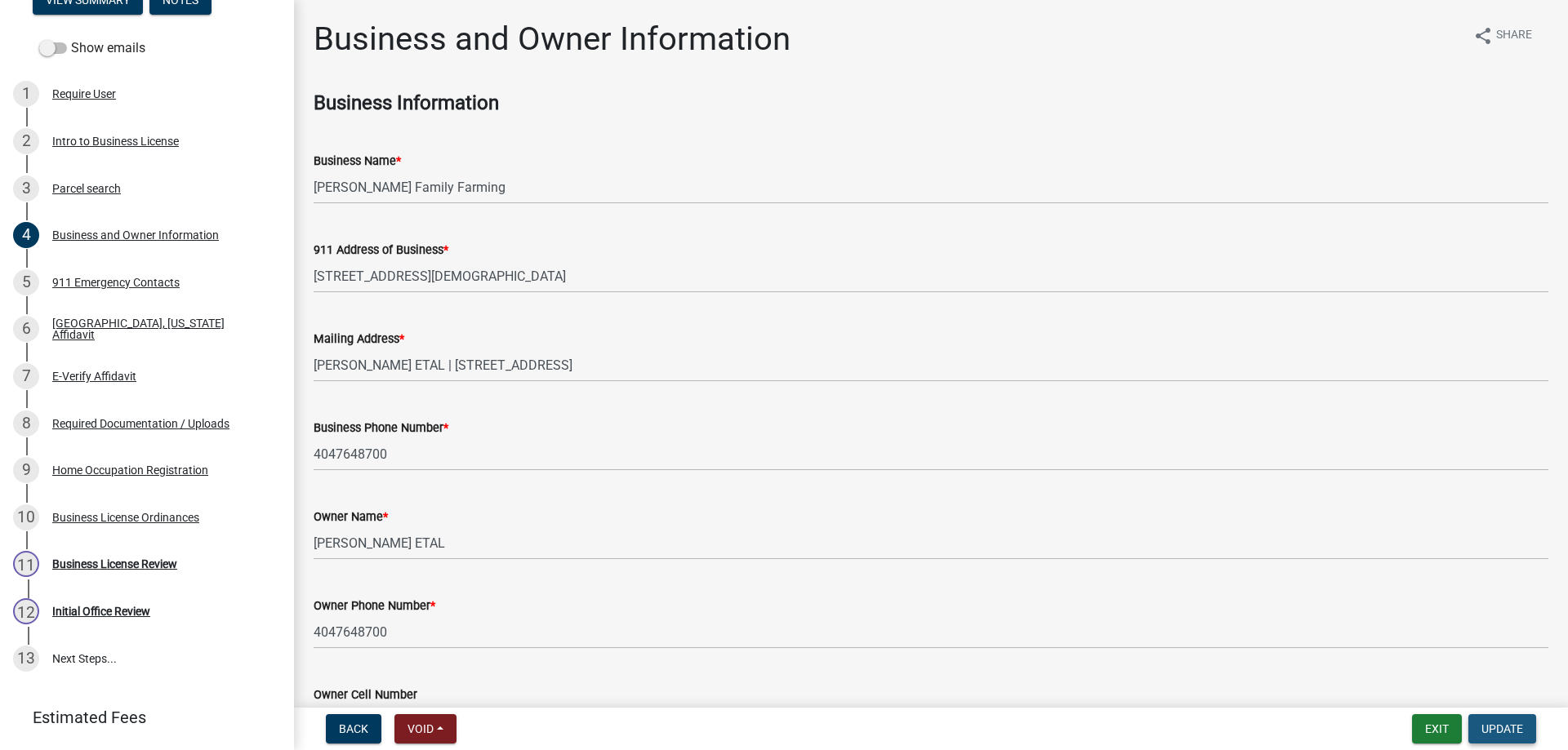
click at [1525, 734] on button "Update" at bounding box center [1503, 729] width 68 height 29
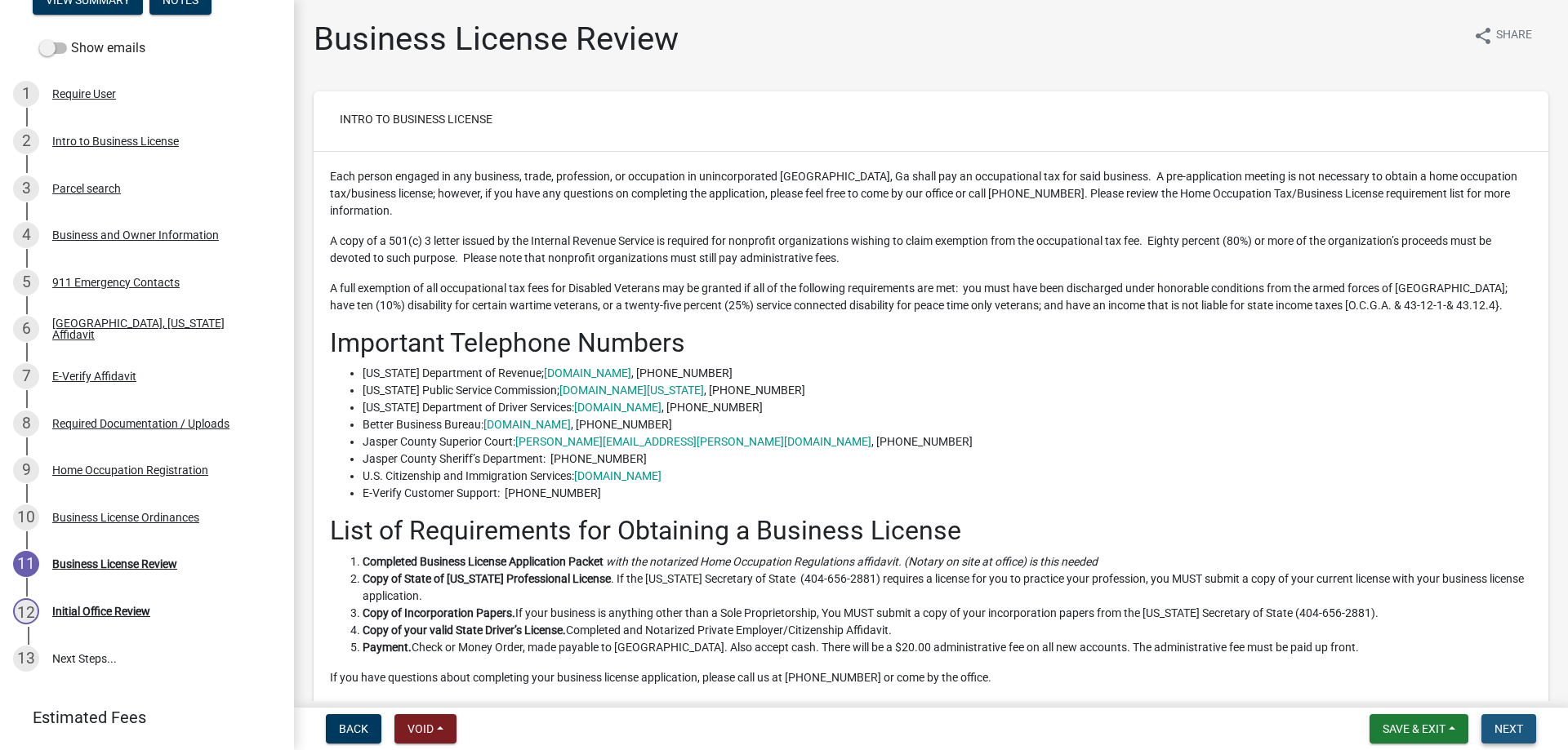
click at [1503, 729] on span "Next" at bounding box center [1509, 729] width 28 height 13
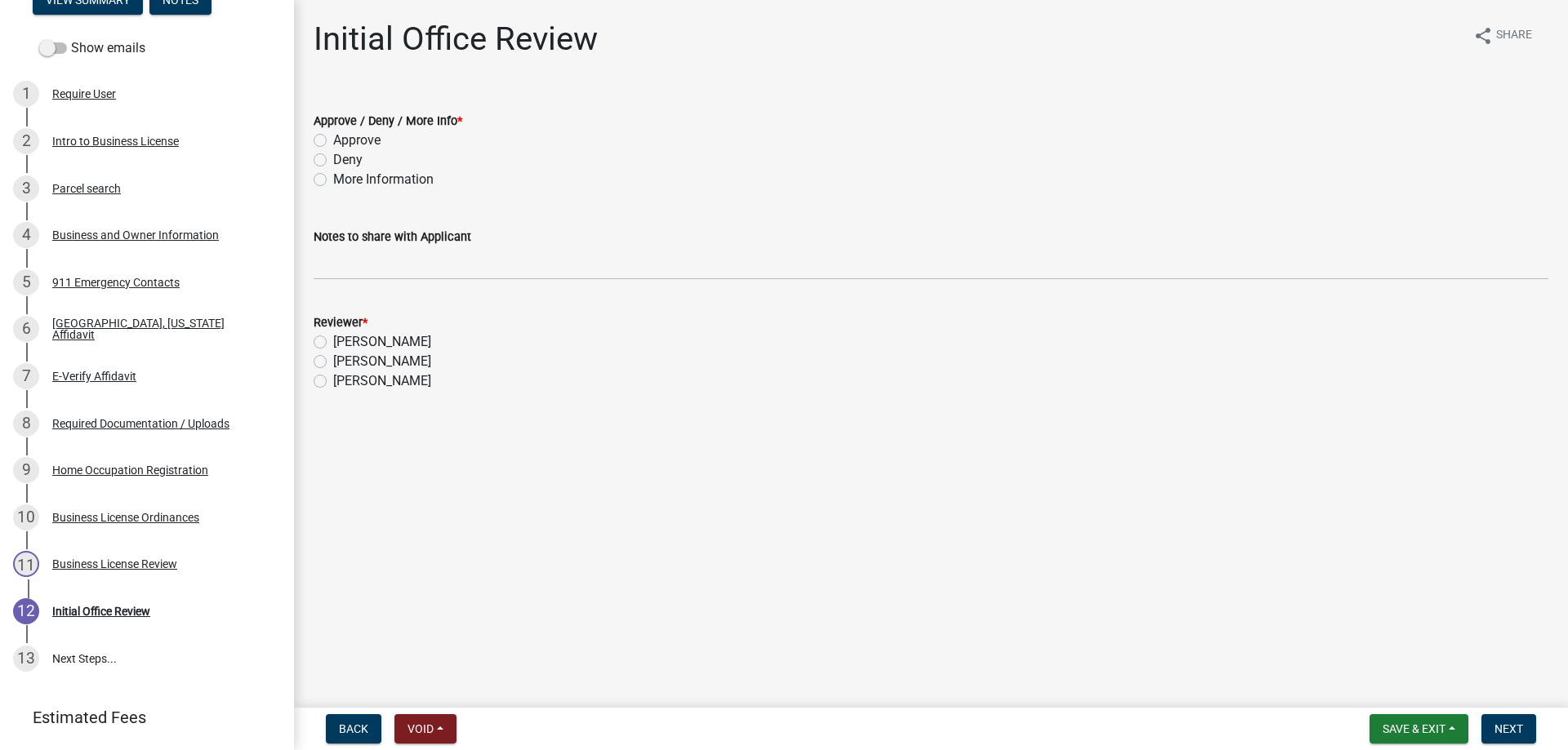
click at [333, 142] on label "Approve" at bounding box center [357, 140] width 48 height 19
click at [333, 141] on input "Approve" at bounding box center [338, 135] width 11 height 11
radio input "true"
click at [333, 359] on label "Beverly Hardeman" at bounding box center [382, 361] width 98 height 19
click at [333, 359] on input "Beverly Hardeman" at bounding box center [338, 356] width 11 height 11
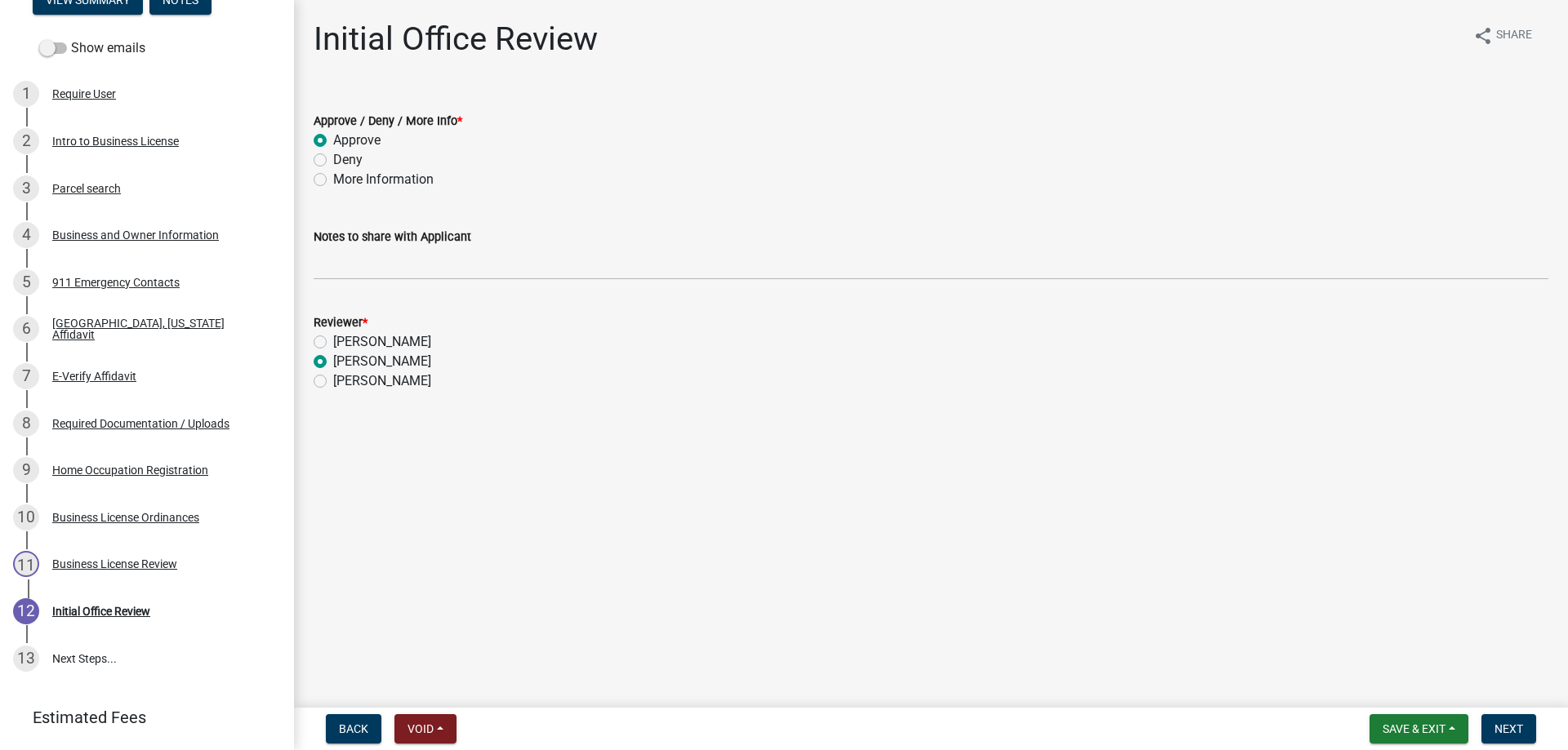
radio input "true"
click at [1492, 718] on button "Next" at bounding box center [1509, 729] width 55 height 29
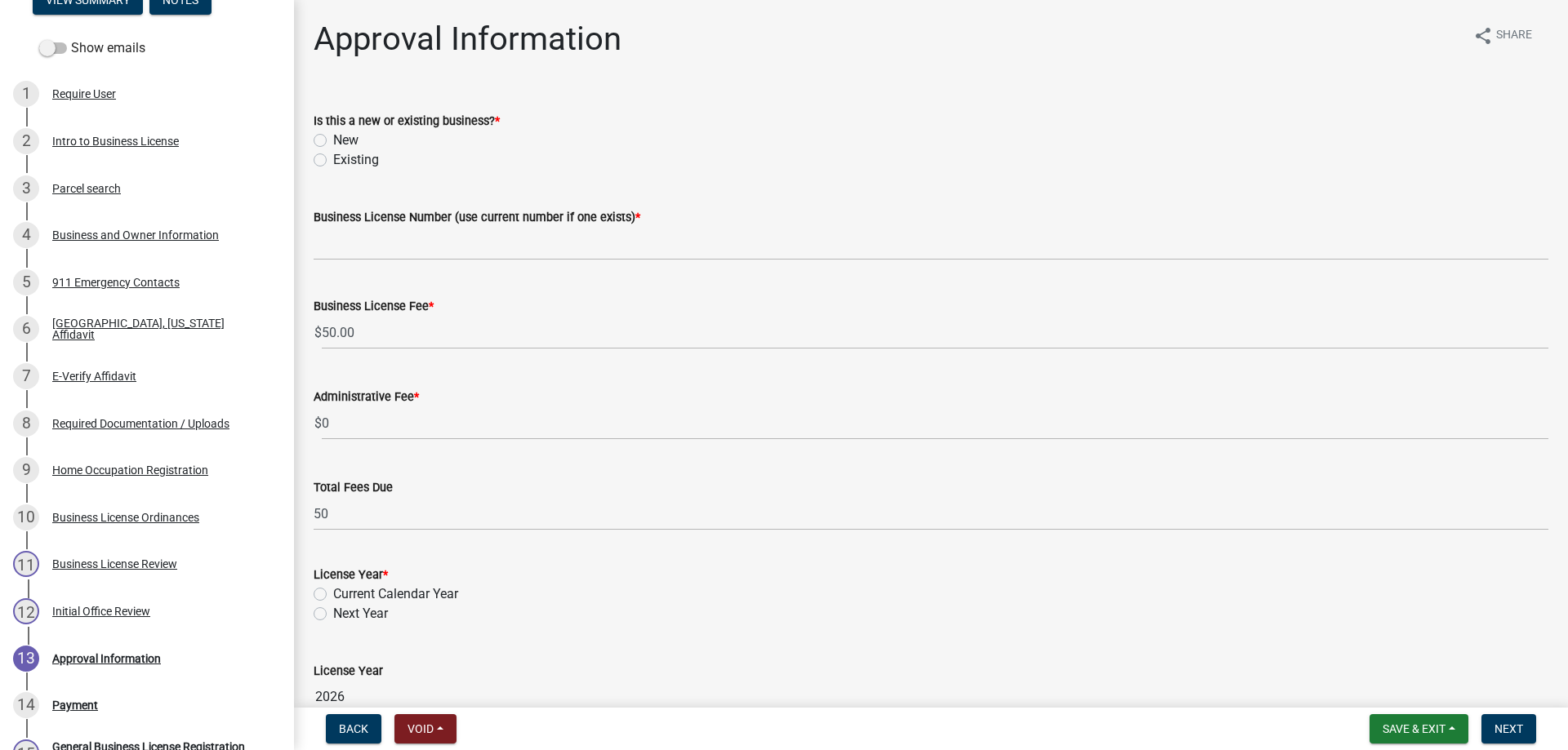
click at [333, 159] on label "Existing" at bounding box center [356, 160] width 46 height 19
click at [333, 159] on input "Existing" at bounding box center [338, 155] width 11 height 11
radio input "true"
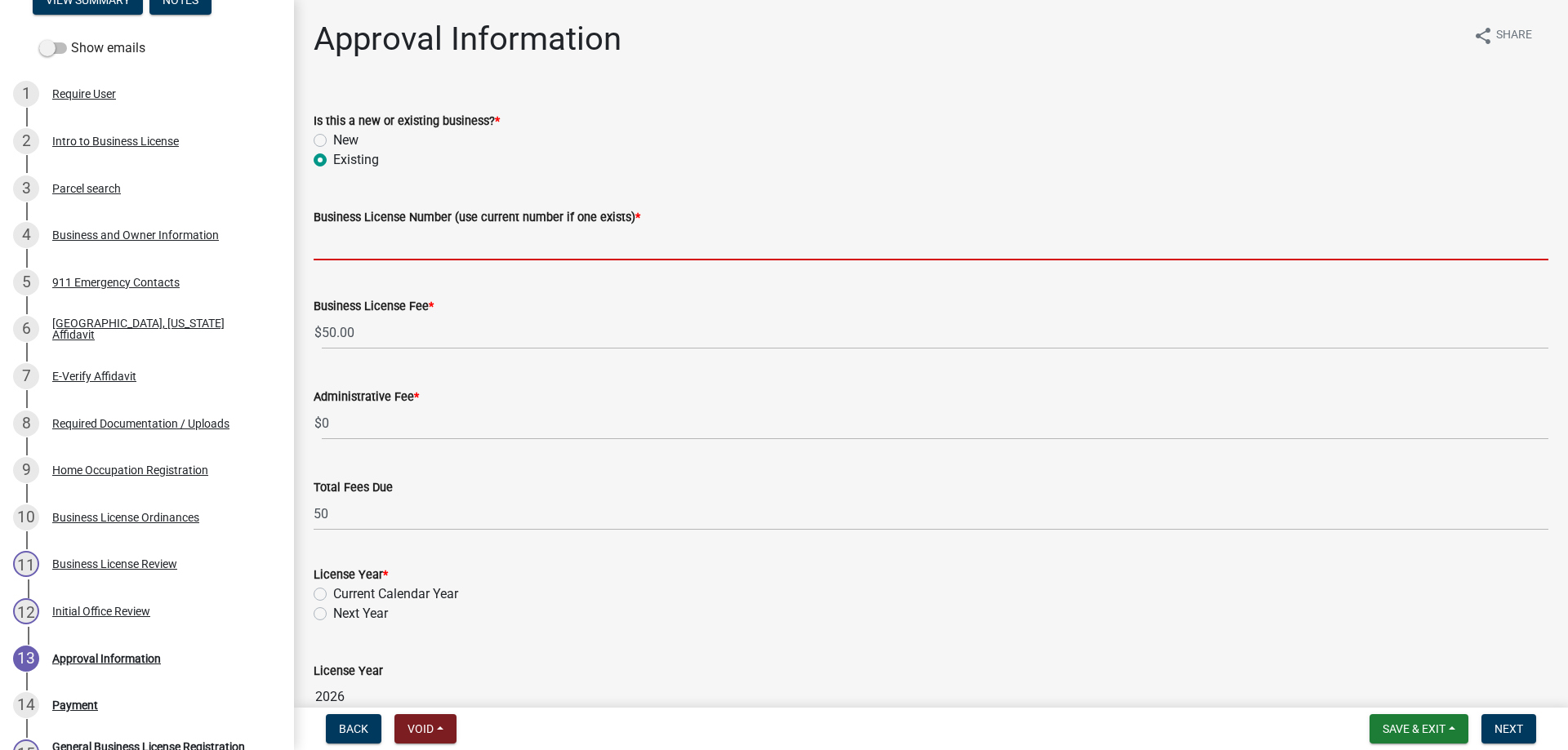
click at [377, 247] on input "Business License Number (use current number if one exists) *" at bounding box center [931, 244] width 1235 height 33
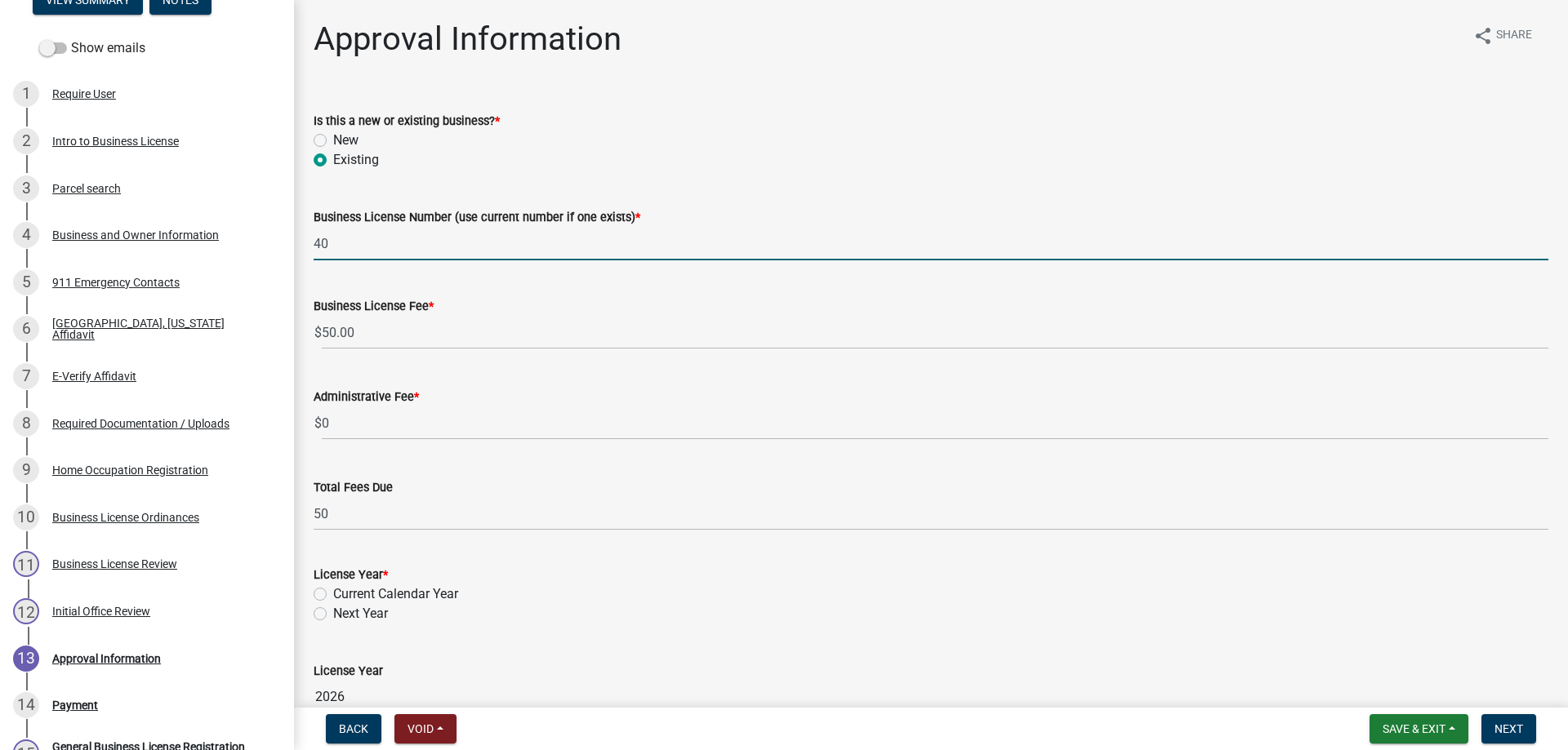
type input "4"
type input "2025-339"
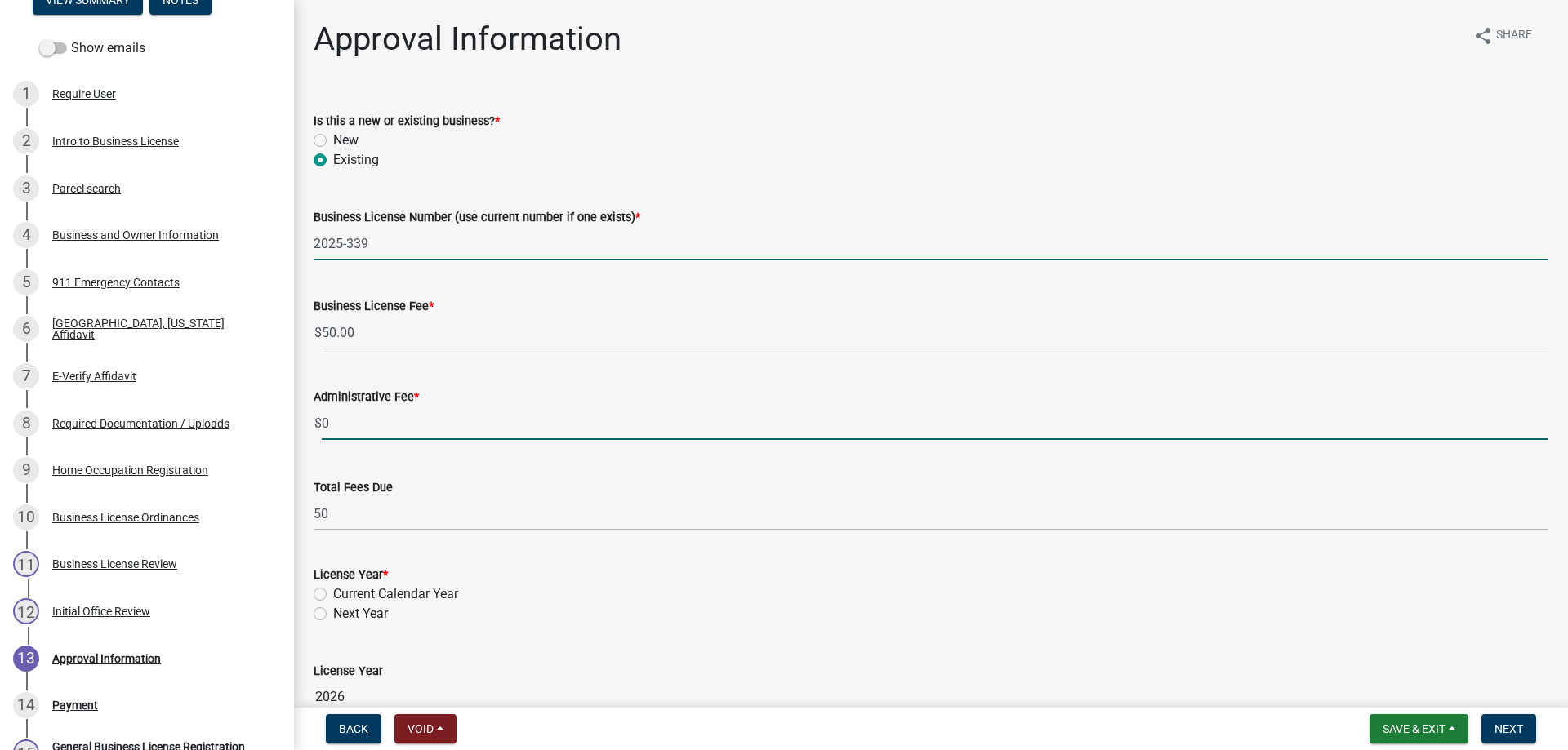
click at [369, 425] on input "0" at bounding box center [935, 423] width 1227 height 33
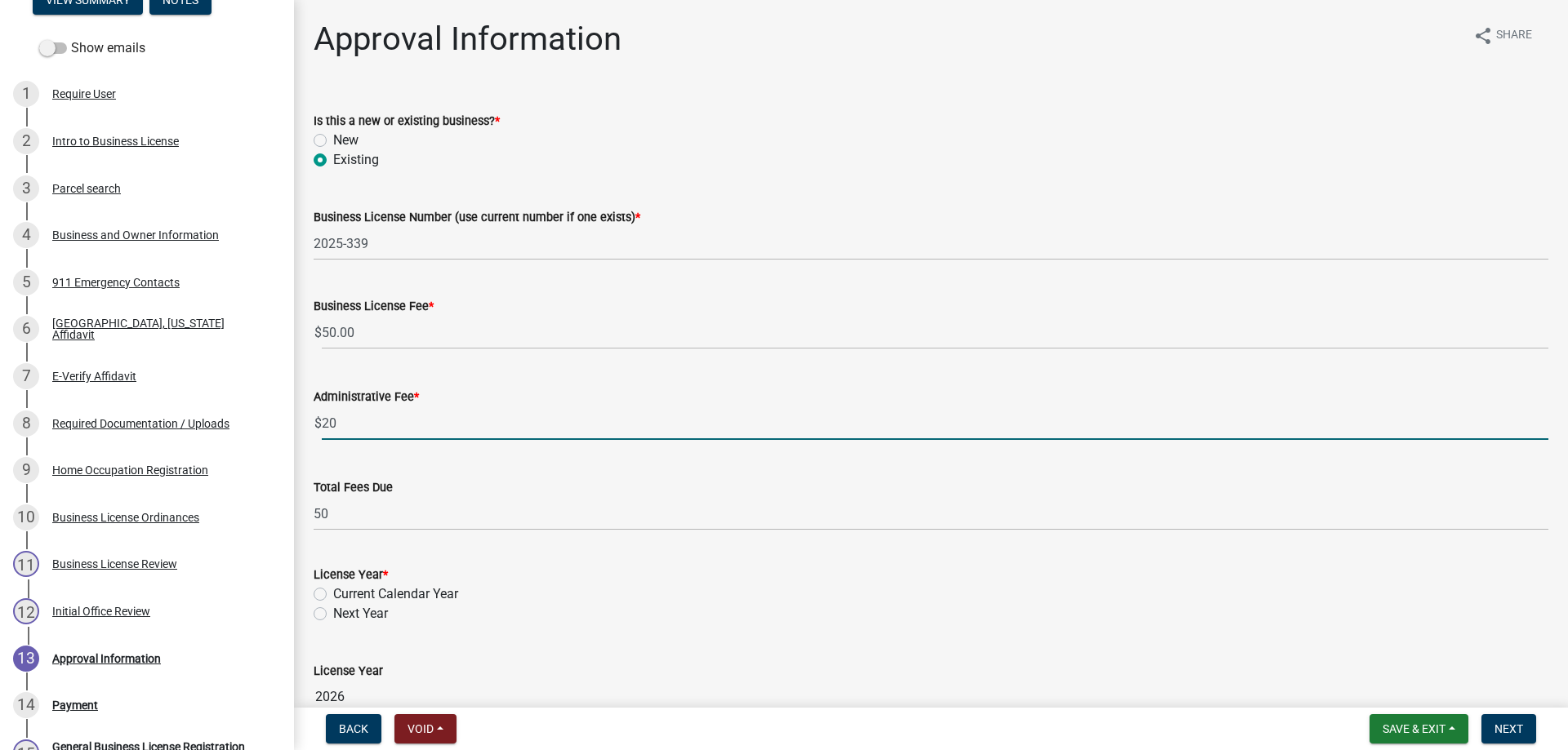
type input "20"
click at [318, 589] on wm-data-entity-input-list "Is this a new or existing business? * New Existing Business License Number (use…" at bounding box center [931, 512] width 1235 height 843
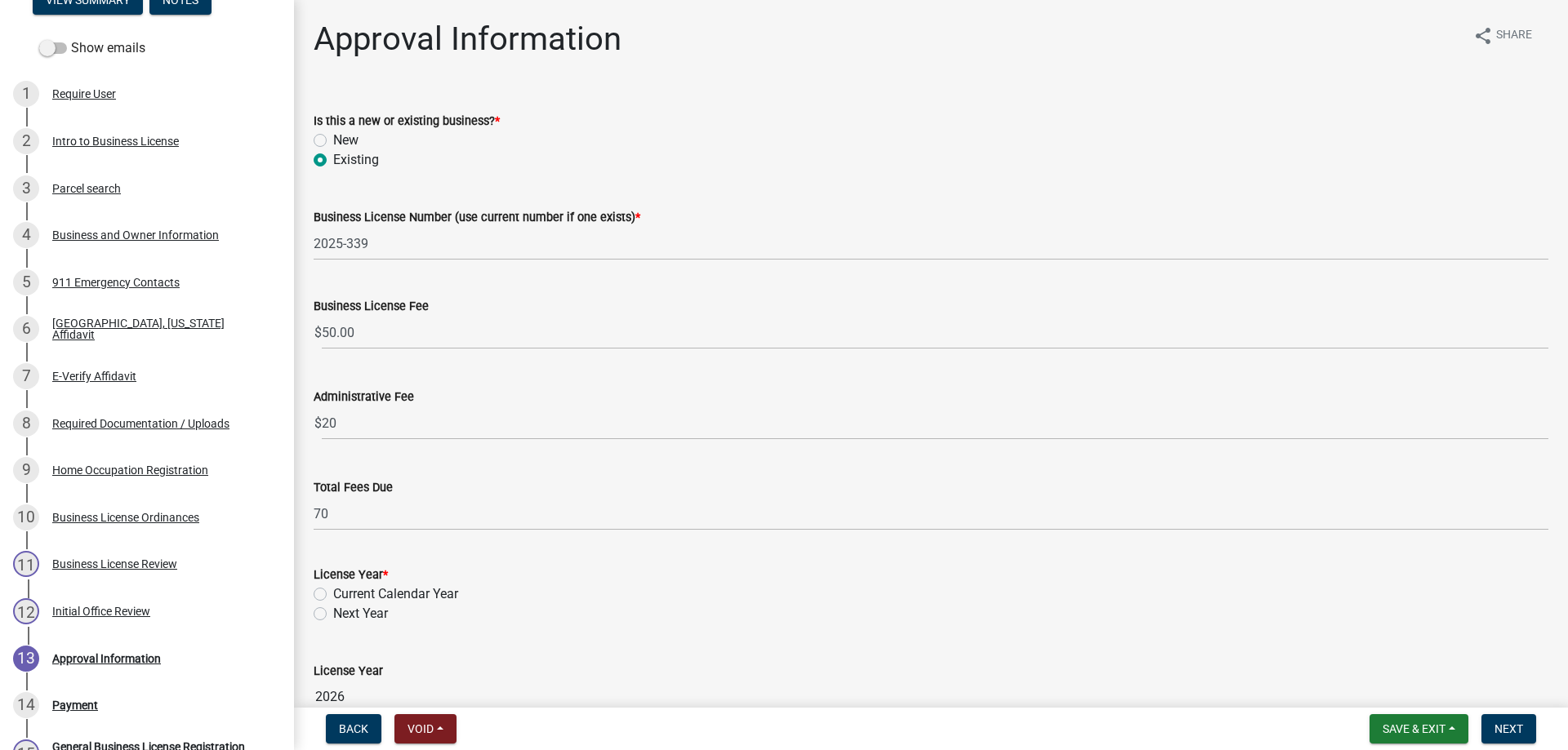
click at [333, 598] on label "Current Calendar Year" at bounding box center [396, 594] width 125 height 19
click at [333, 595] on input "Current Calendar Year" at bounding box center [338, 589] width 11 height 11
radio input "true"
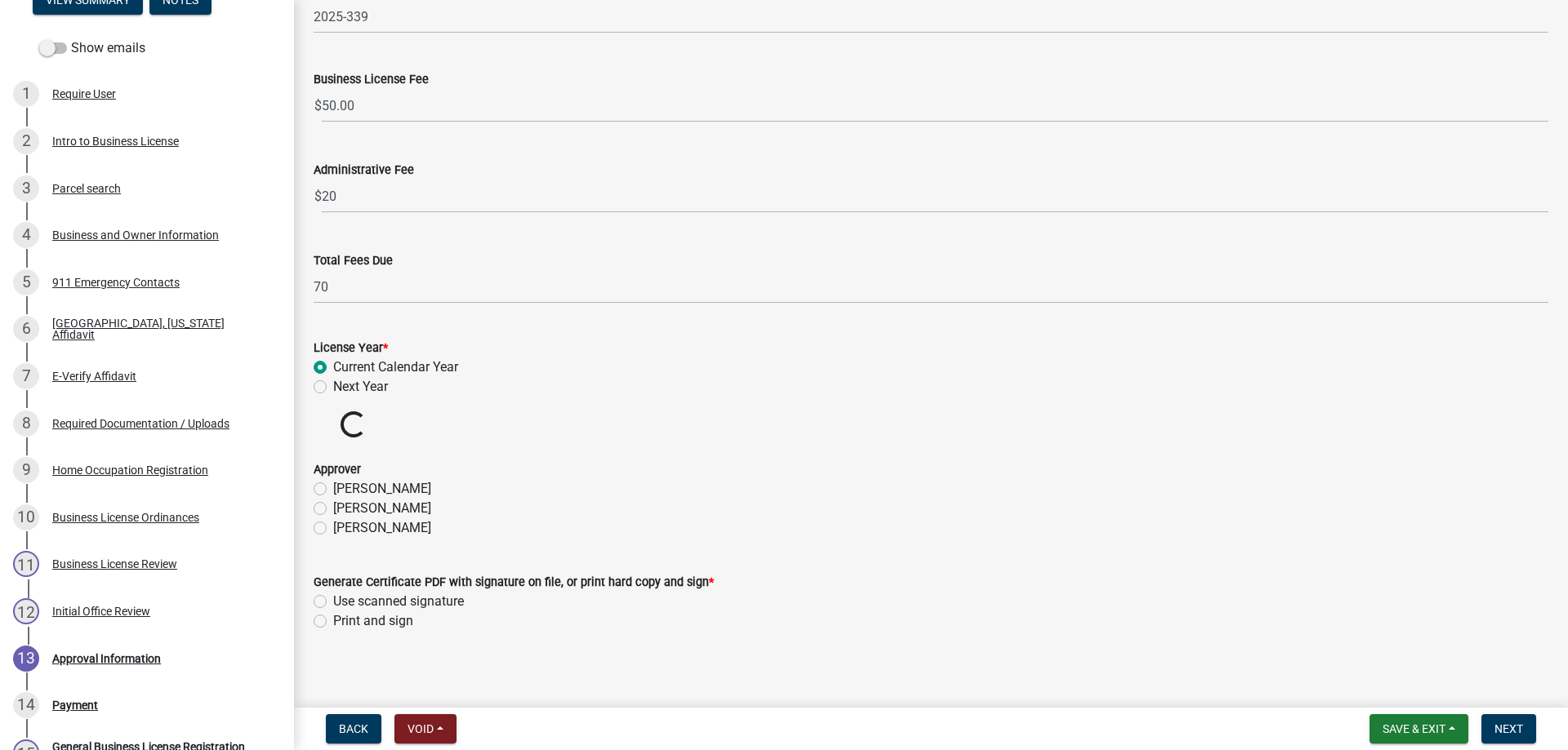
scroll to position [235, 0]
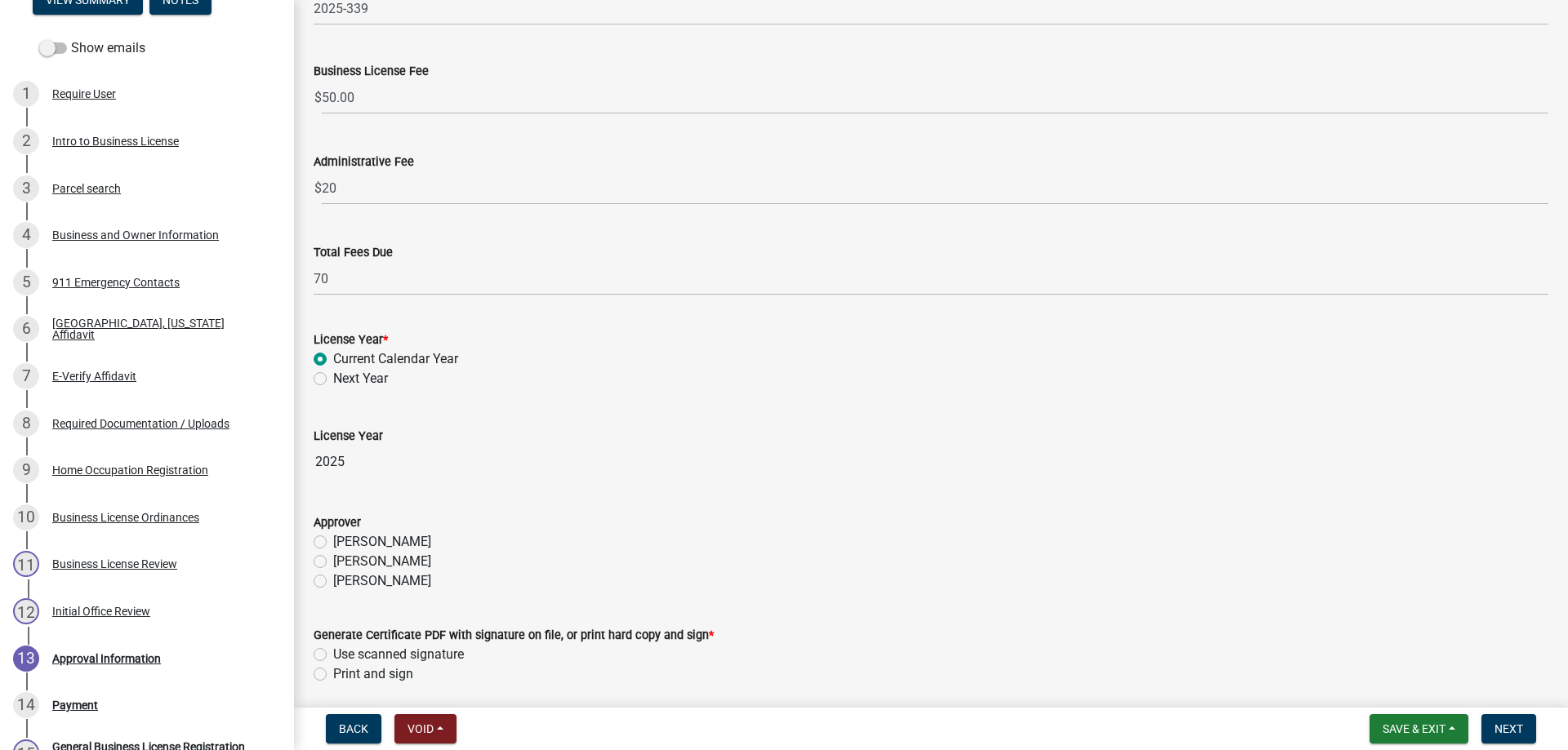
click at [333, 562] on label "Beverly Hardeman" at bounding box center [382, 561] width 98 height 19
click at [333, 562] on input "Beverly Hardeman" at bounding box center [338, 556] width 11 height 11
radio input "true"
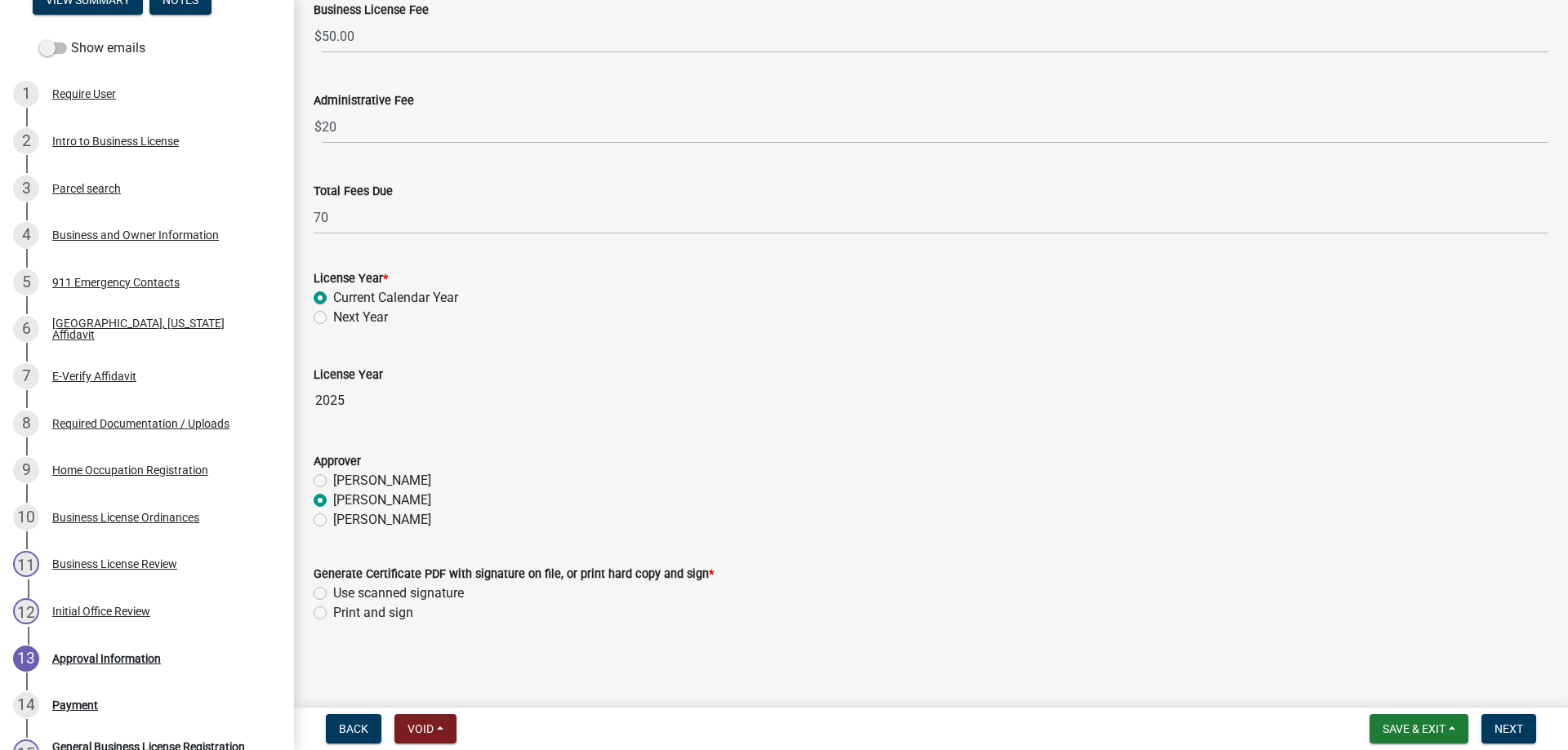
click at [333, 597] on label "Use scanned signature" at bounding box center [399, 593] width 131 height 19
click at [333, 594] on input "Use scanned signature" at bounding box center [338, 588] width 11 height 11
radio input "true"
click at [1482, 721] on button "Next" at bounding box center [1509, 729] width 55 height 29
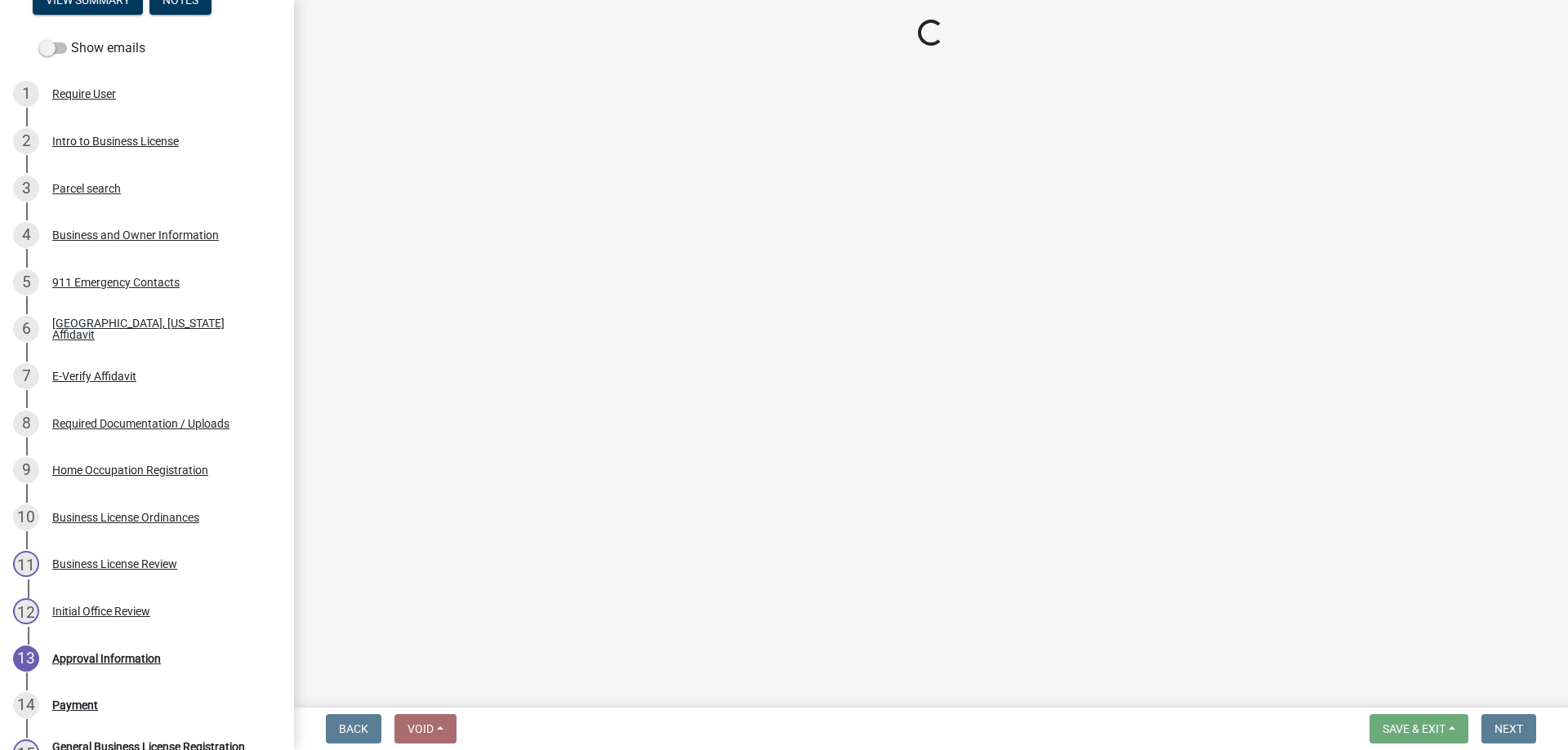
select select "3: 3"
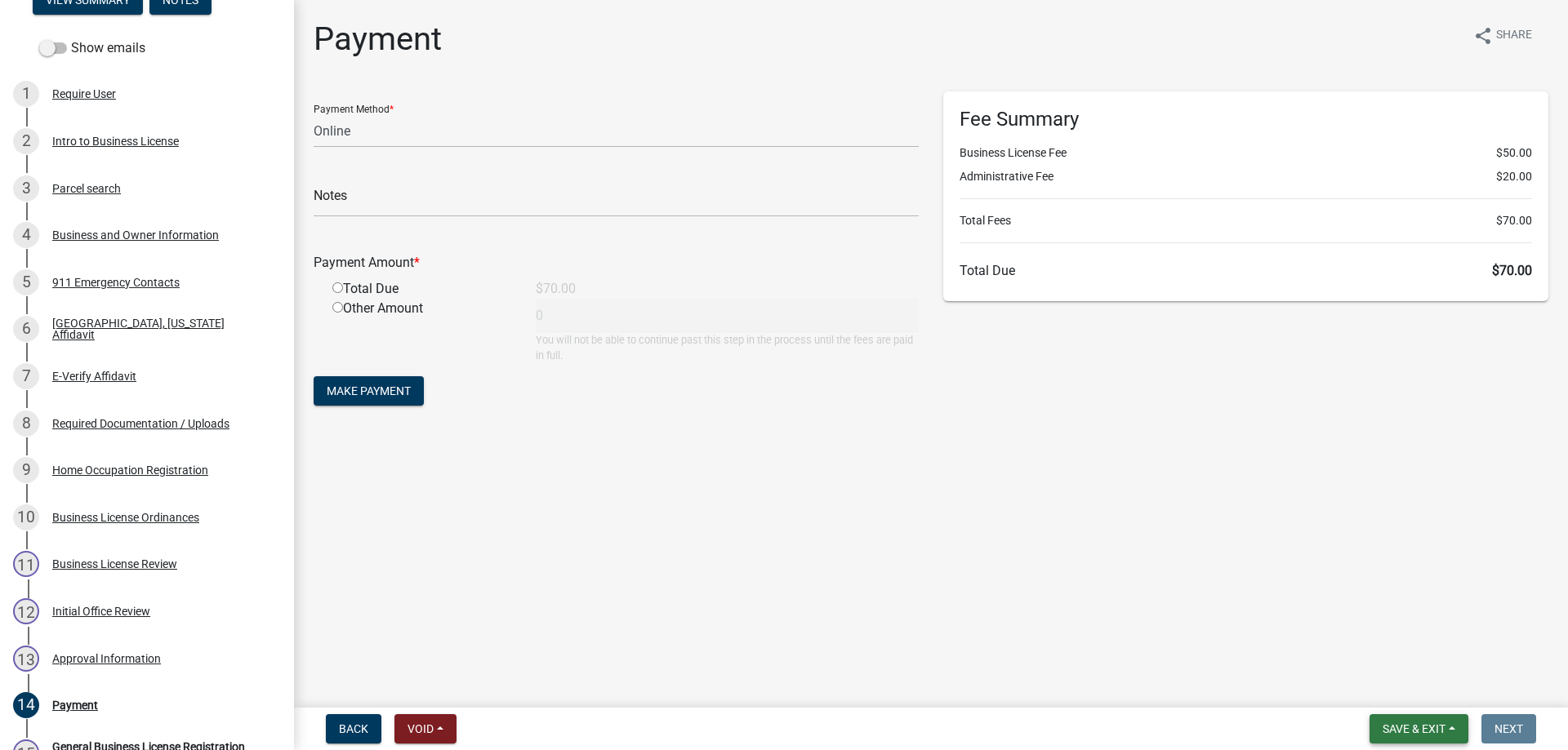
click at [1379, 720] on button "Save & Exit" at bounding box center [1418, 729] width 98 height 29
click at [1379, 692] on button "Save & Exit" at bounding box center [1403, 687] width 131 height 39
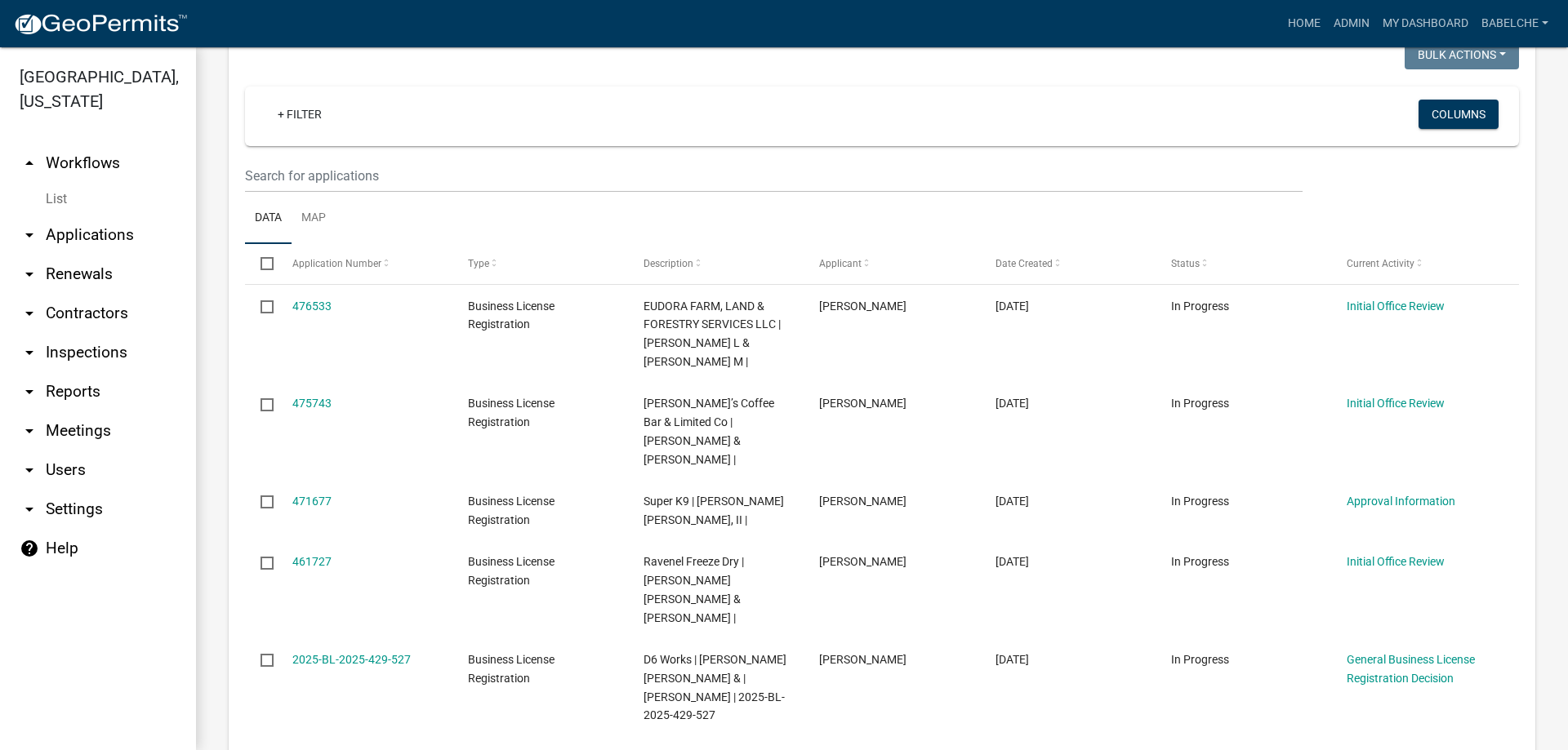
scroll to position [164, 0]
